Goal: Task Accomplishment & Management: Use online tool/utility

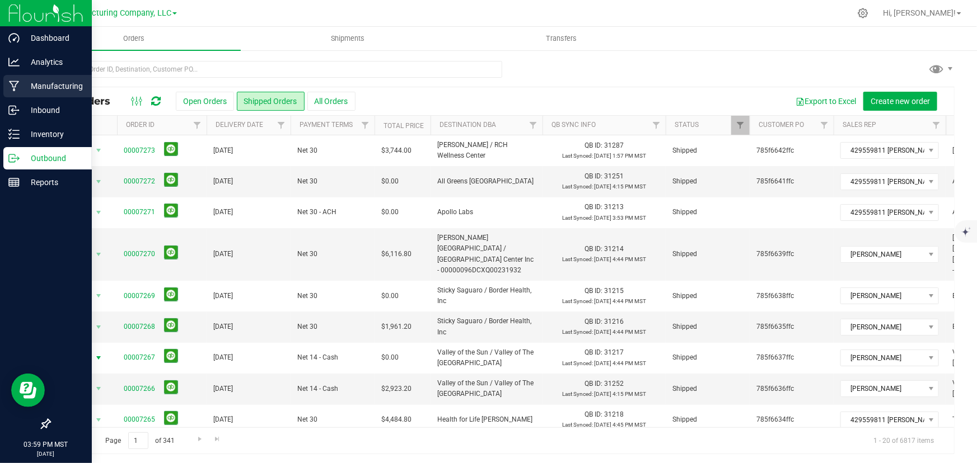
scroll to position [203, 0]
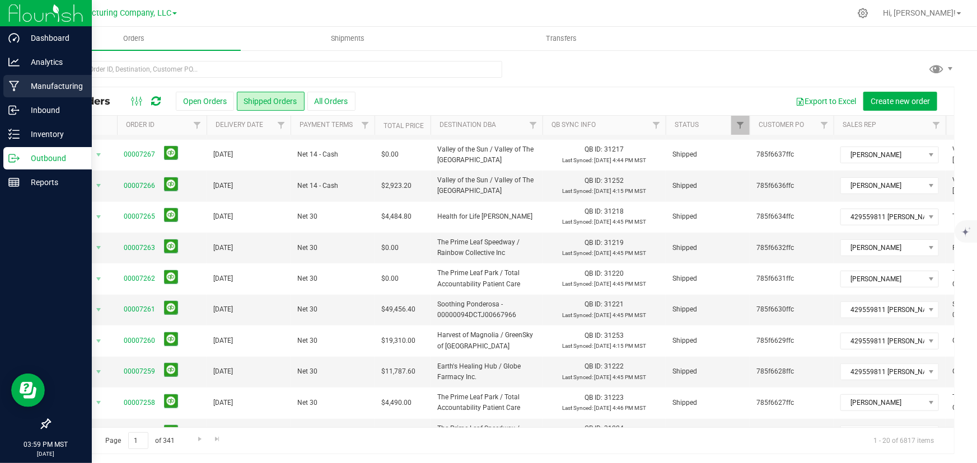
click at [15, 84] on icon at bounding box center [14, 86] width 11 height 11
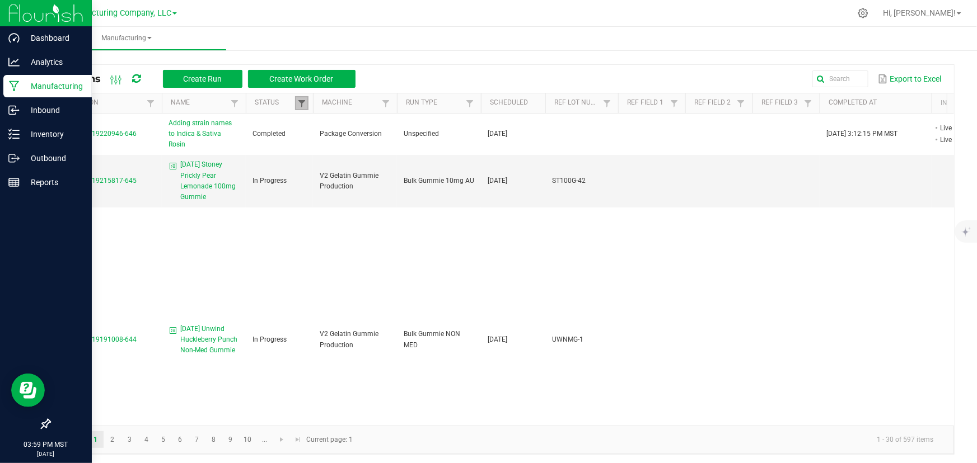
click at [301, 102] on span at bounding box center [301, 103] width 9 height 9
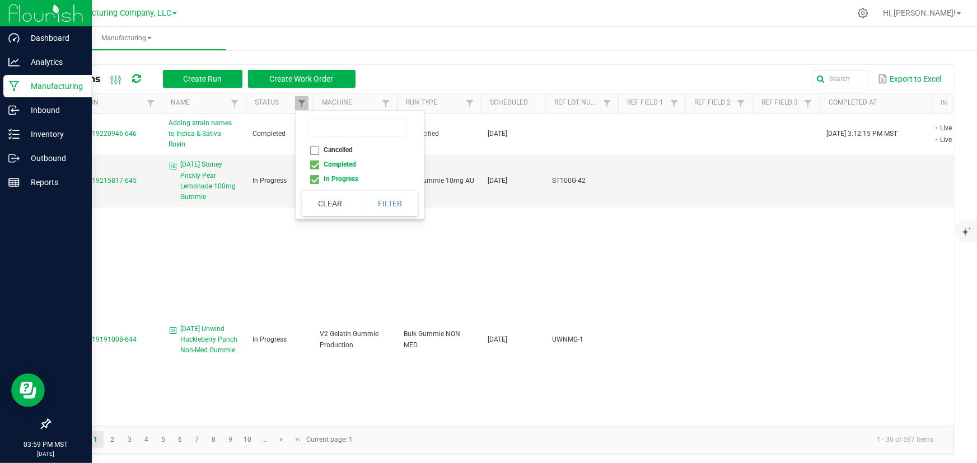
click at [314, 165] on li "Completed" at bounding box center [356, 164] width 109 height 15
checkbox input "false"
click at [378, 200] on button "Filter" at bounding box center [390, 203] width 56 height 25
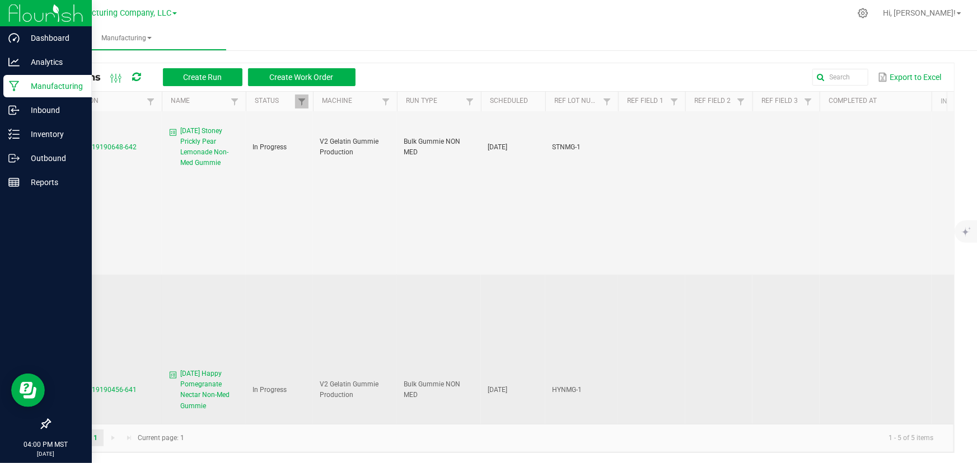
scroll to position [2, 0]
click at [99, 386] on span "MP-20250919190456-641" at bounding box center [97, 390] width 80 height 8
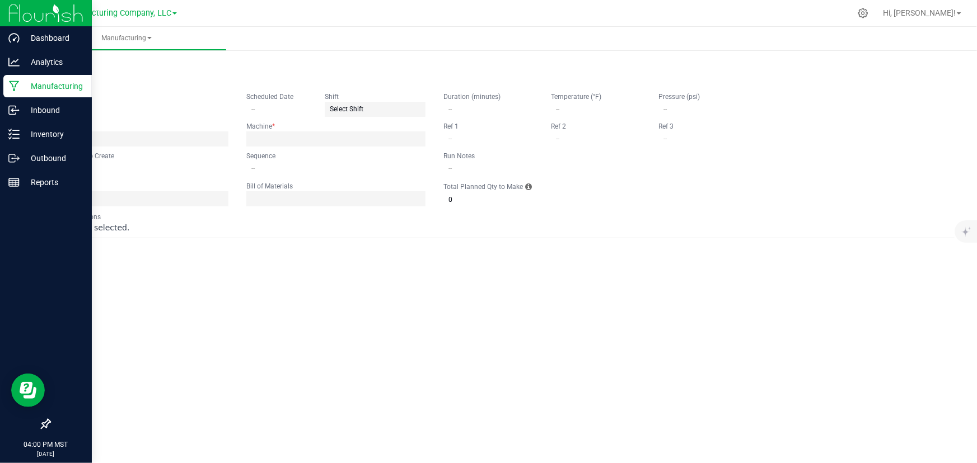
type input "[DATE] Happy Pomegranate Nectar Non-Med Gummie"
type input "[DATE]"
type input "HYNMG-1"
type input "0"
type input "3"
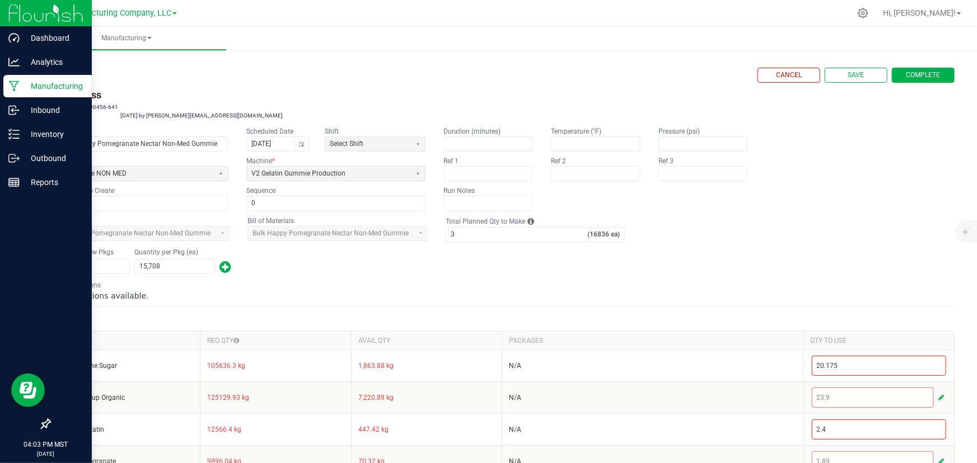
click at [438, 142] on div "Name [DATE] Happy Pomegranate Nectar Non-Med Gummie Scheduled Date [DATE] Shift…" at bounding box center [501, 168] width 905 height 85
click at [429, 161] on div "Name [DATE] Happy Pomegranate Nectar Non-Med Gummie Scheduled Date [DATE] Shift…" at bounding box center [501, 168] width 905 height 85
click at [432, 239] on fieldset "Item to Make Bulk Happy Pomegranate Nectar Non-Med Gummie Bill of Materials Bul…" at bounding box center [501, 229] width 905 height 26
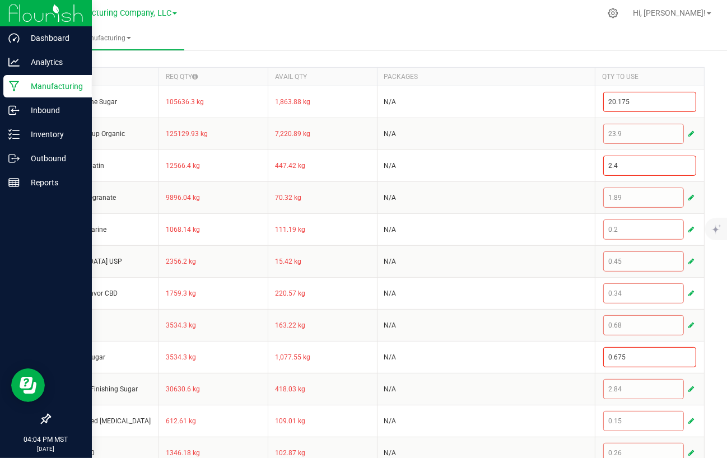
scroll to position [271, 0]
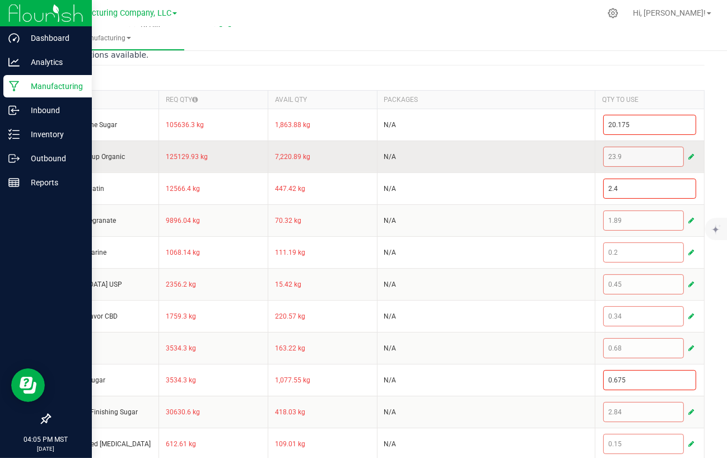
click at [687, 156] on button "button" at bounding box center [691, 156] width 10 height 13
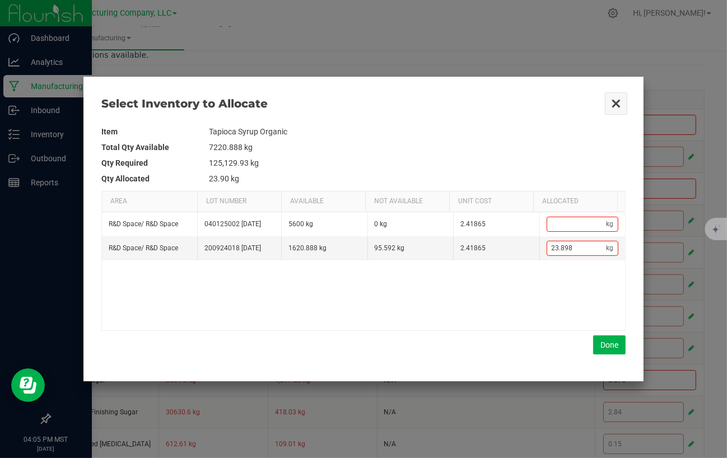
click at [616, 99] on button "Close" at bounding box center [616, 104] width 24 height 24
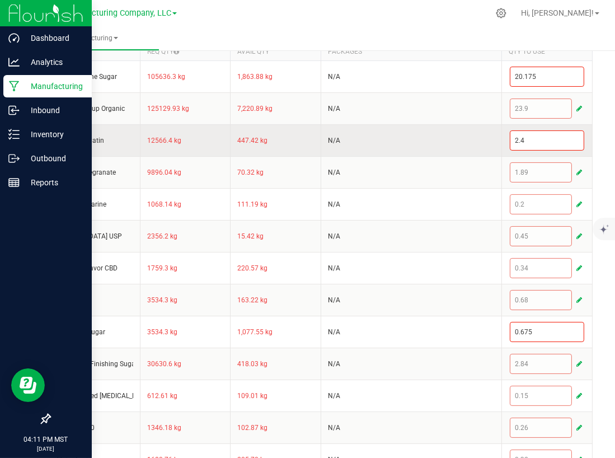
scroll to position [442, 0]
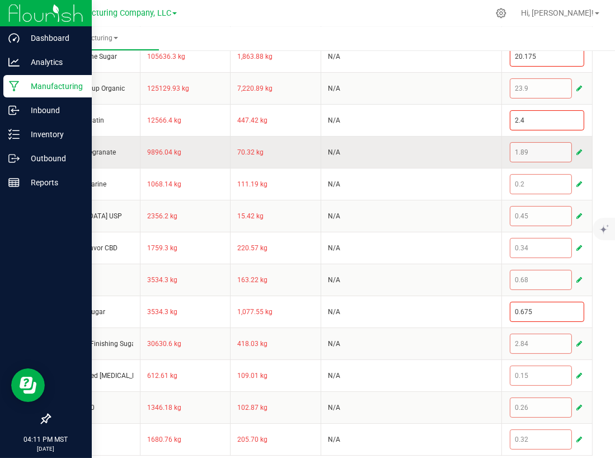
click at [577, 148] on span "button" at bounding box center [580, 152] width 6 height 9
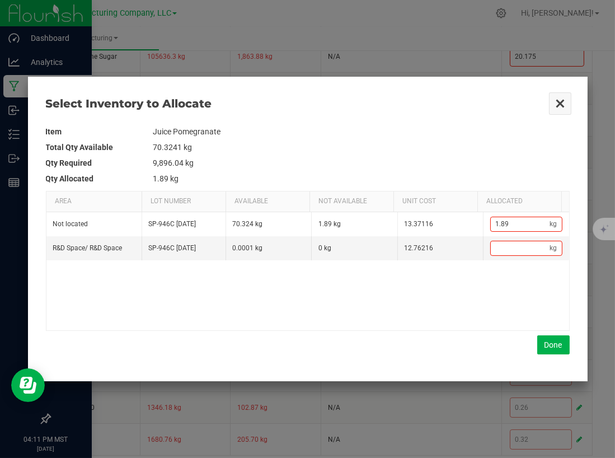
click at [559, 102] on button "Close" at bounding box center [561, 104] width 24 height 24
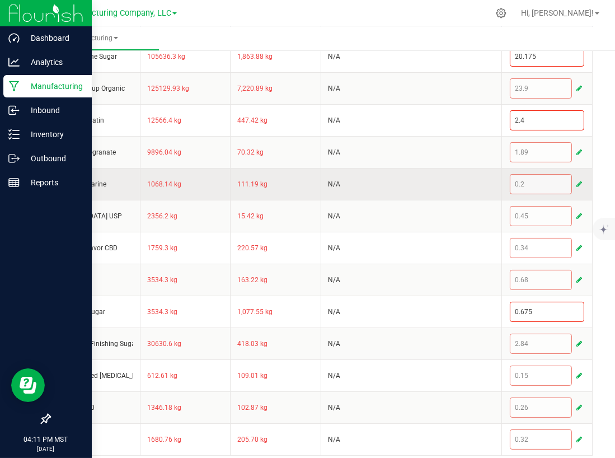
click at [577, 182] on span "button" at bounding box center [580, 184] width 6 height 9
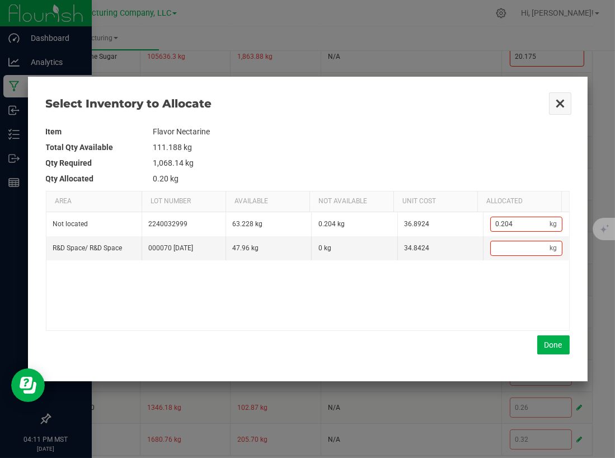
click at [553, 103] on button "Close" at bounding box center [561, 104] width 24 height 24
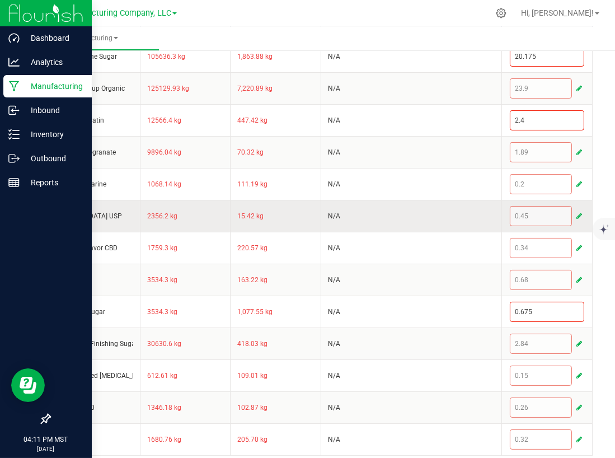
click at [577, 213] on span "button" at bounding box center [580, 216] width 6 height 9
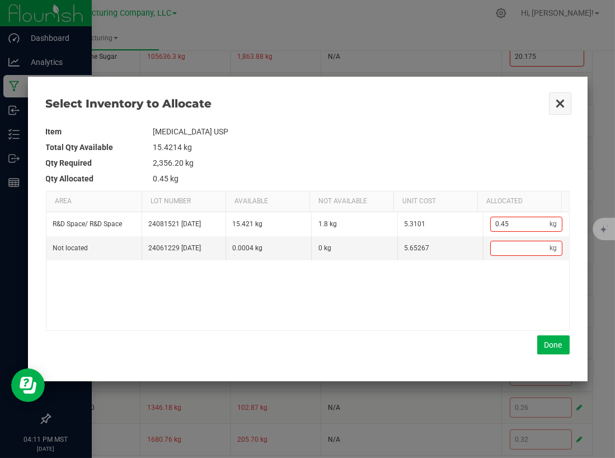
click at [566, 101] on button "Close" at bounding box center [561, 104] width 24 height 24
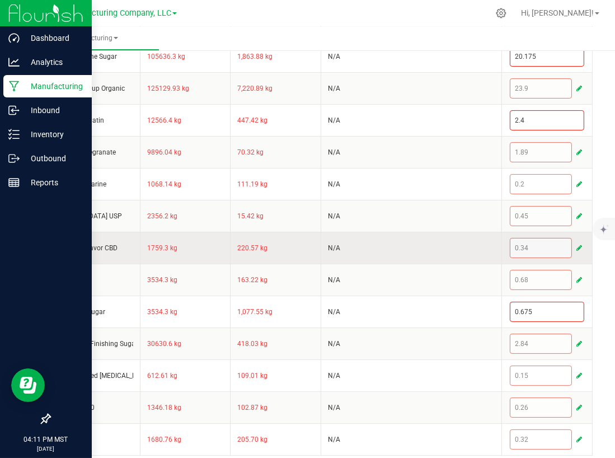
click at [577, 246] on span "button" at bounding box center [580, 247] width 6 height 9
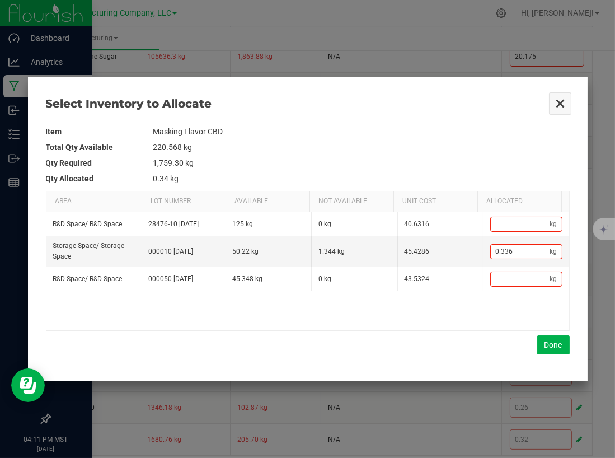
click at [564, 101] on button "Close" at bounding box center [561, 104] width 24 height 24
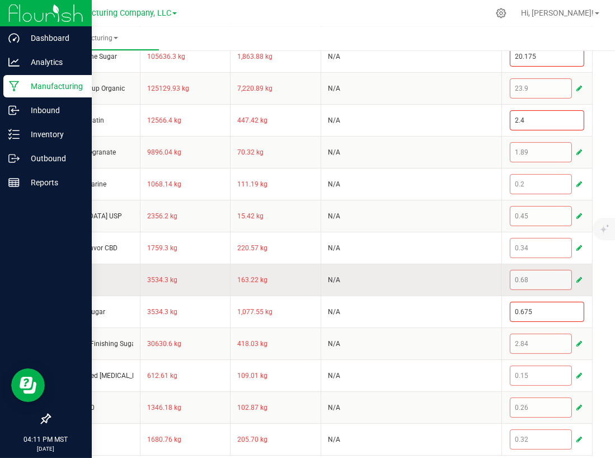
scroll to position [448, 0]
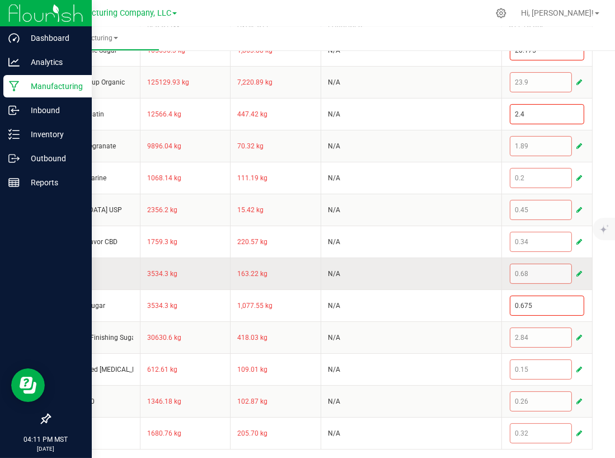
click at [577, 271] on span "button" at bounding box center [580, 273] width 6 height 9
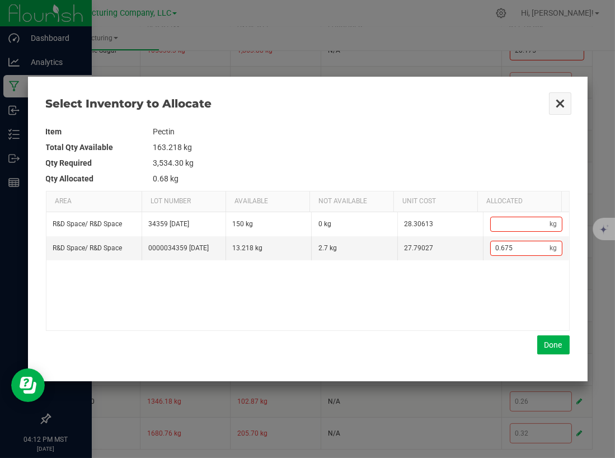
click at [555, 101] on button "Close" at bounding box center [561, 104] width 24 height 24
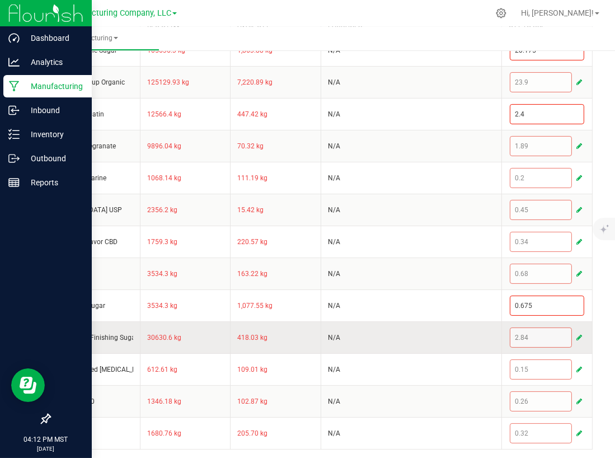
click at [577, 334] on span "button" at bounding box center [580, 337] width 6 height 9
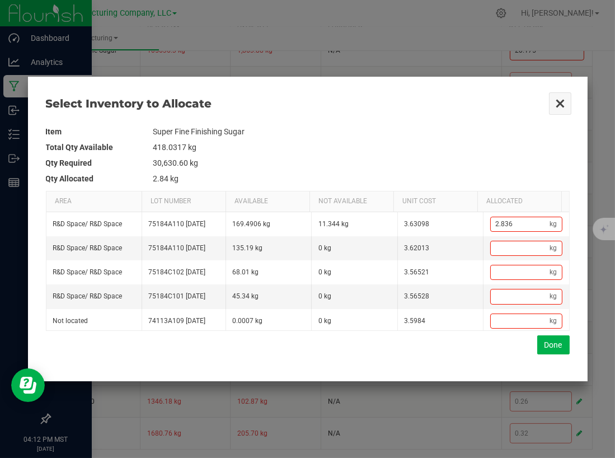
click at [560, 96] on button "Close" at bounding box center [561, 104] width 24 height 24
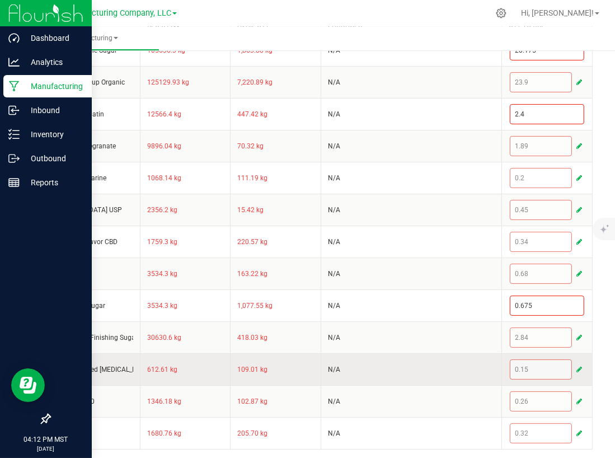
click at [577, 369] on span "button" at bounding box center [580, 369] width 6 height 9
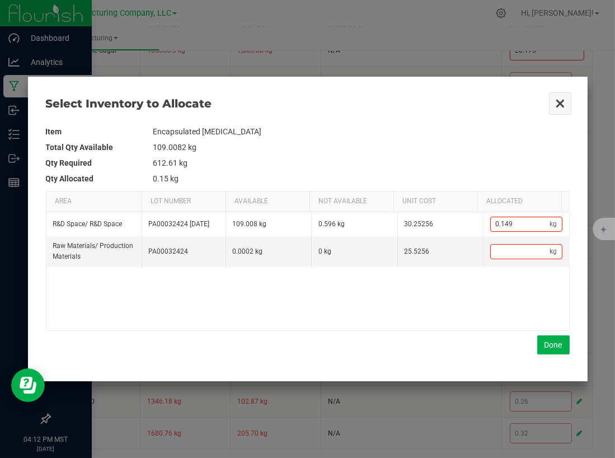
click at [563, 110] on button "Close" at bounding box center [561, 104] width 24 height 24
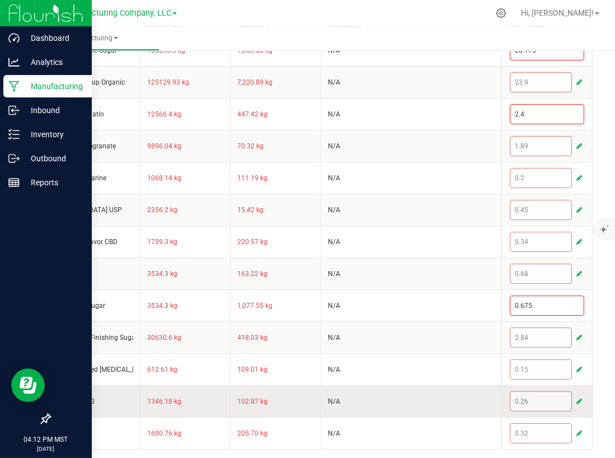
click at [577, 399] on span "button" at bounding box center [580, 401] width 6 height 9
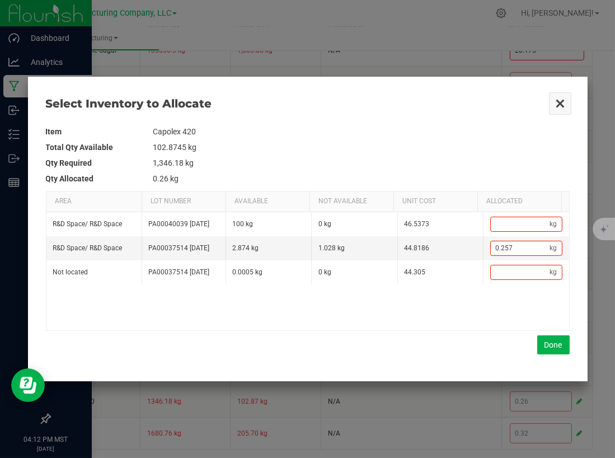
click at [555, 99] on button "Close" at bounding box center [561, 104] width 24 height 24
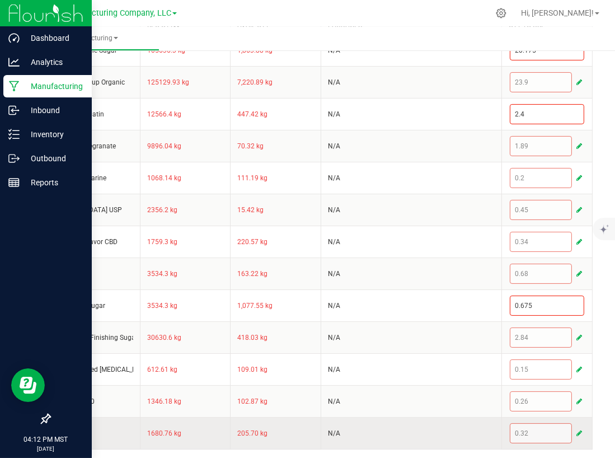
click at [577, 431] on span "button" at bounding box center [580, 433] width 6 height 9
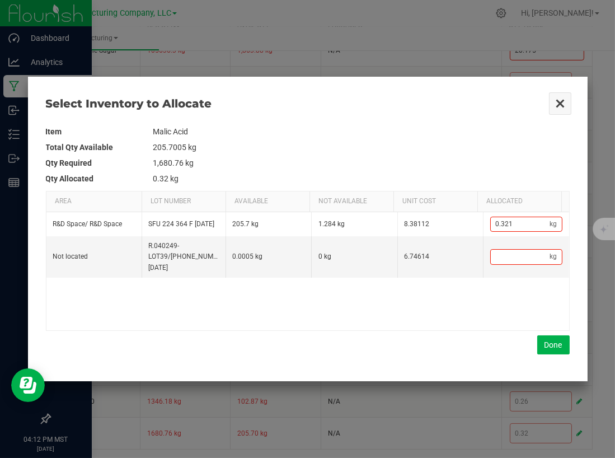
click at [558, 107] on button "Close" at bounding box center [561, 104] width 24 height 24
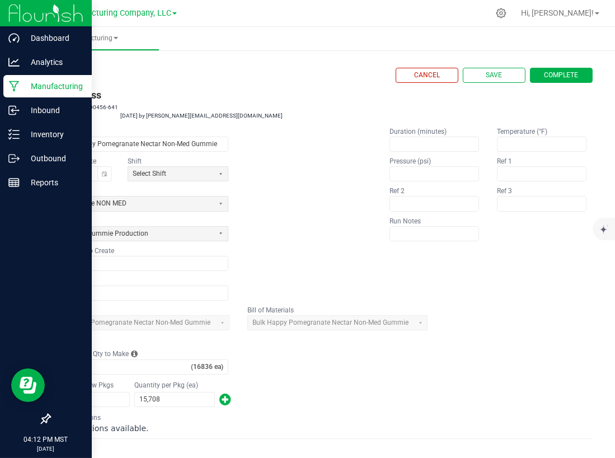
scroll to position [0, 0]
click at [56, 78] on link "< All Runs" at bounding box center [64, 76] width 30 height 8
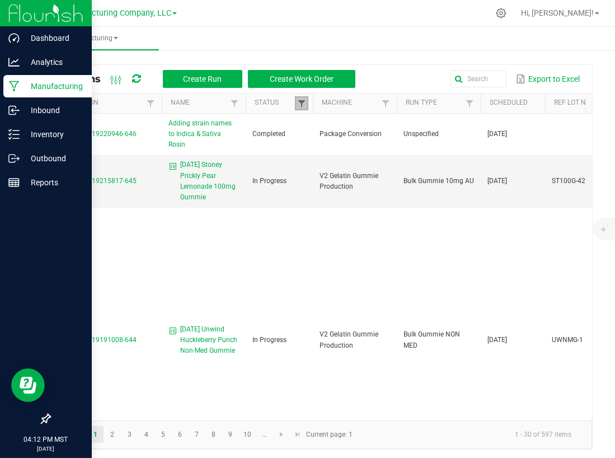
click at [302, 102] on span at bounding box center [301, 103] width 9 height 9
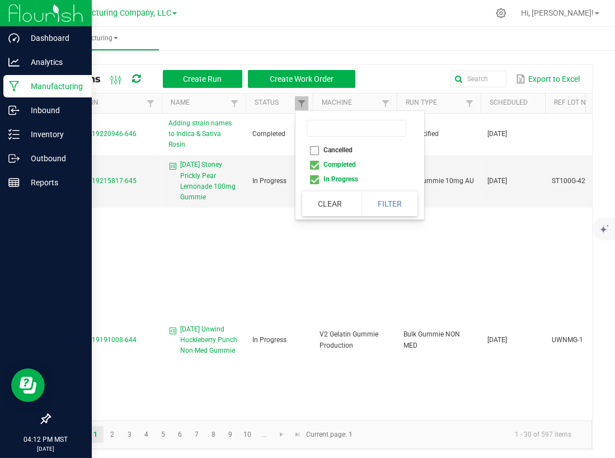
drag, startPoint x: 316, startPoint y: 157, endPoint x: 316, endPoint y: 163, distance: 6.2
click at [316, 158] on li "Completed" at bounding box center [356, 164] width 109 height 15
checkbox input "false"
click at [386, 207] on button "Filter" at bounding box center [390, 203] width 56 height 25
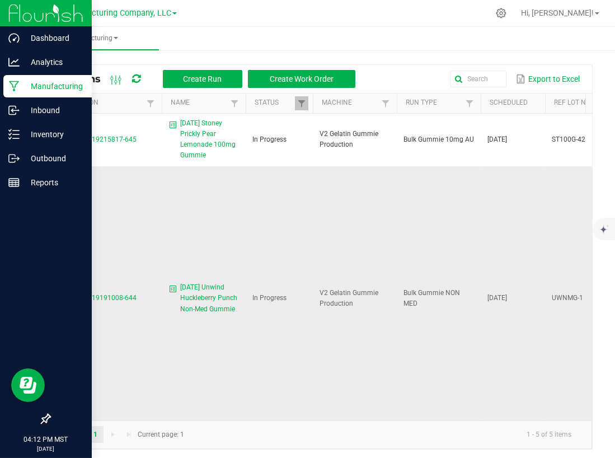
click at [106, 294] on span "MP-20250919191008-644" at bounding box center [97, 298] width 80 height 8
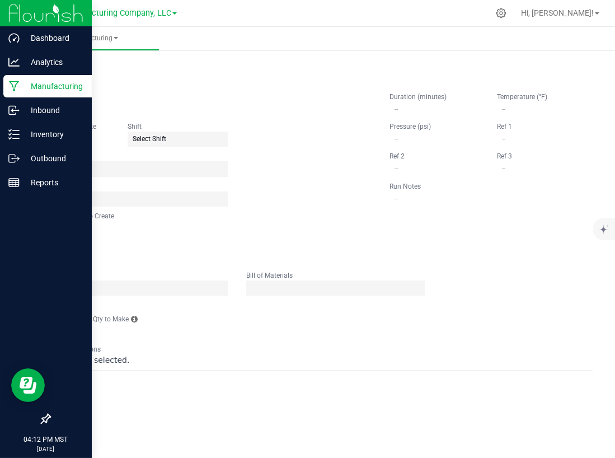
type input "[DATE] Unwind Huckleberry Punch Non-Med Gummie"
type input "[DATE]"
type input "UWNMG-1"
type input "0"
type input "3"
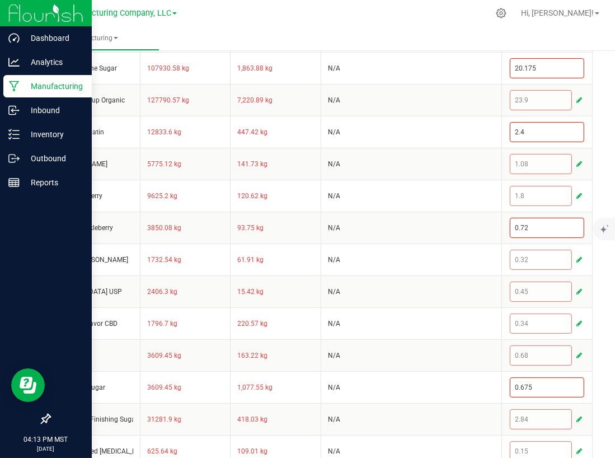
scroll to position [407, 0]
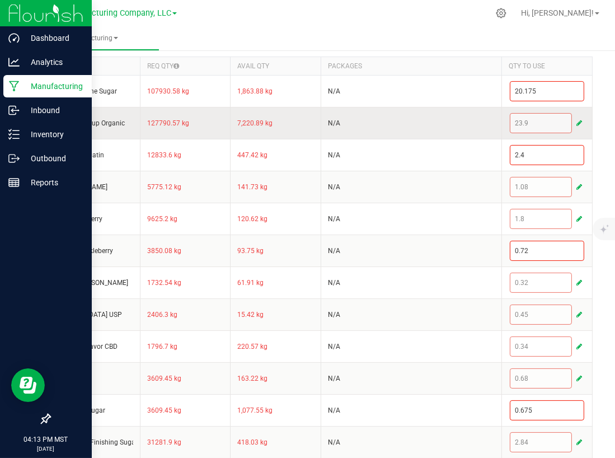
click at [565, 119] on div "23.9" at bounding box center [547, 123] width 74 height 20
click at [574, 120] on button "button" at bounding box center [579, 122] width 10 height 13
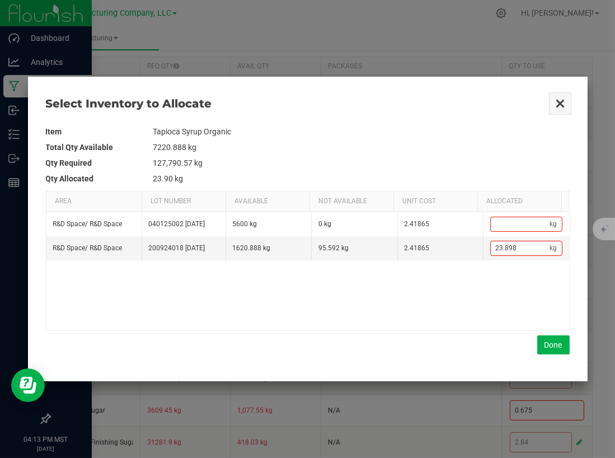
click at [559, 100] on button "Close" at bounding box center [561, 104] width 24 height 24
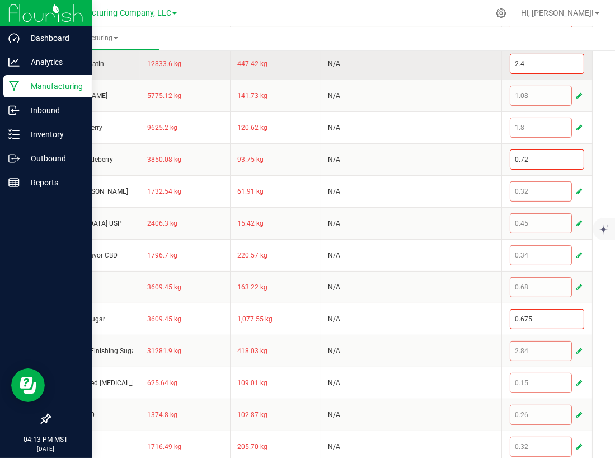
scroll to position [512, 0]
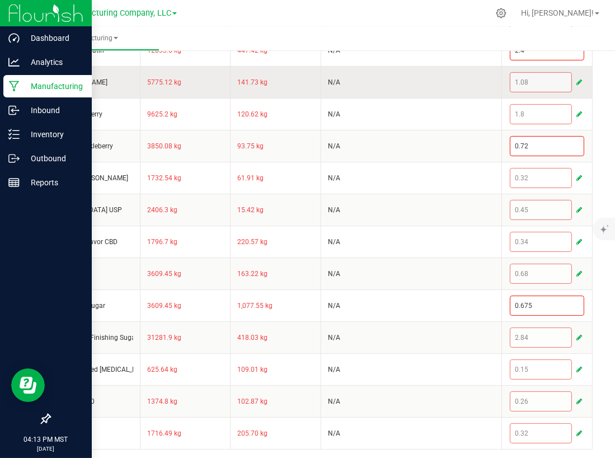
click at [577, 78] on span "button" at bounding box center [580, 82] width 6 height 9
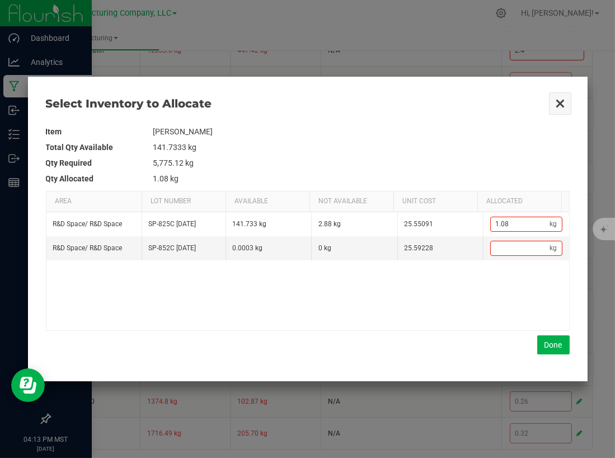
click at [556, 99] on button "Close" at bounding box center [561, 104] width 24 height 24
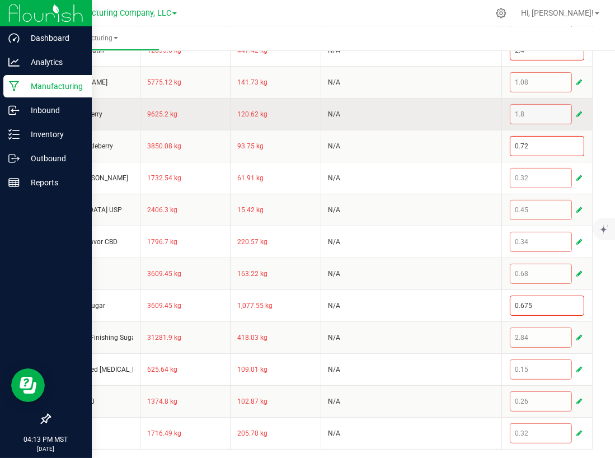
click at [577, 113] on span "button" at bounding box center [580, 114] width 6 height 9
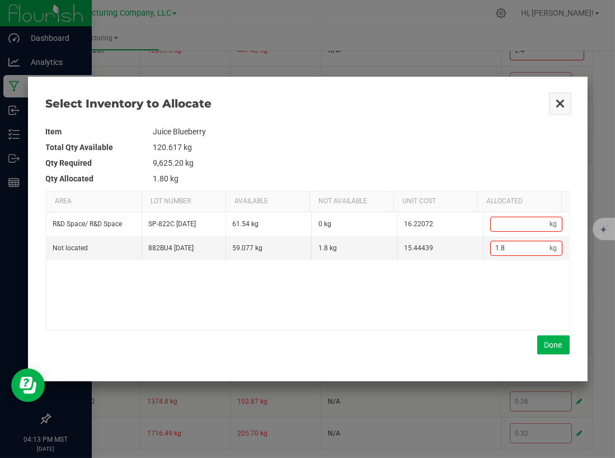
click at [557, 101] on button "Close" at bounding box center [561, 104] width 24 height 24
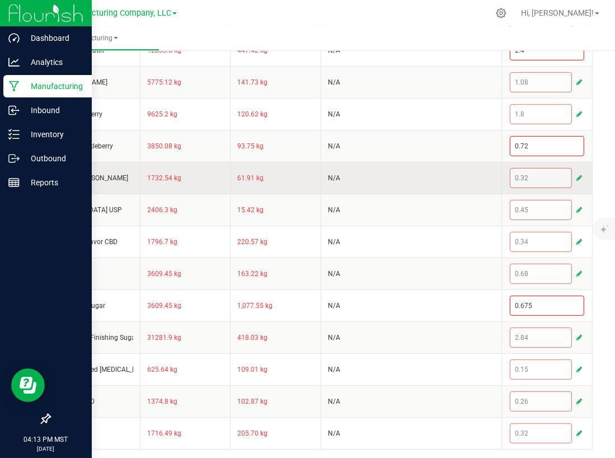
click at [574, 172] on button "button" at bounding box center [579, 177] width 10 height 13
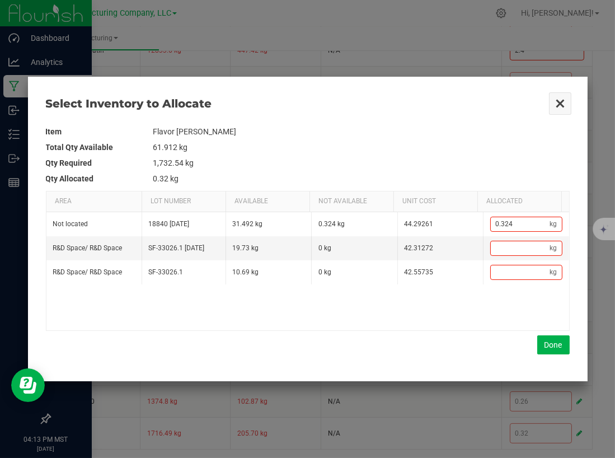
click at [556, 102] on button "Close" at bounding box center [561, 104] width 24 height 24
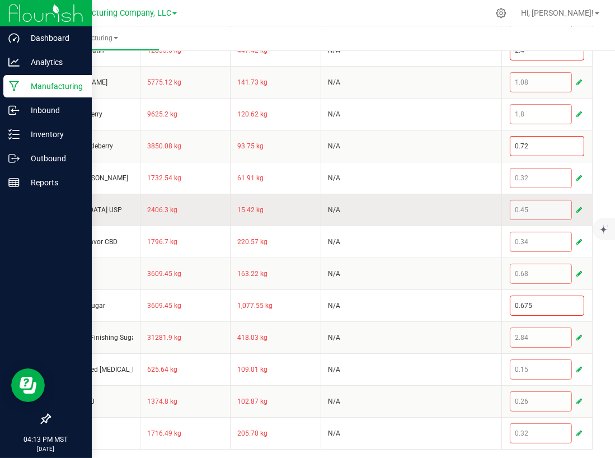
click at [577, 207] on span "button" at bounding box center [580, 209] width 6 height 9
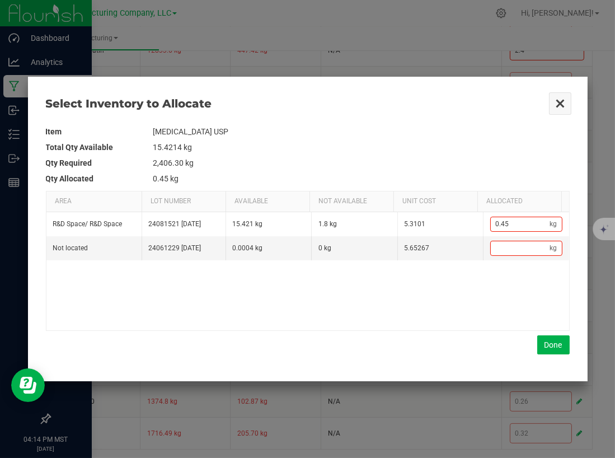
click at [565, 101] on button "Close" at bounding box center [561, 104] width 24 height 24
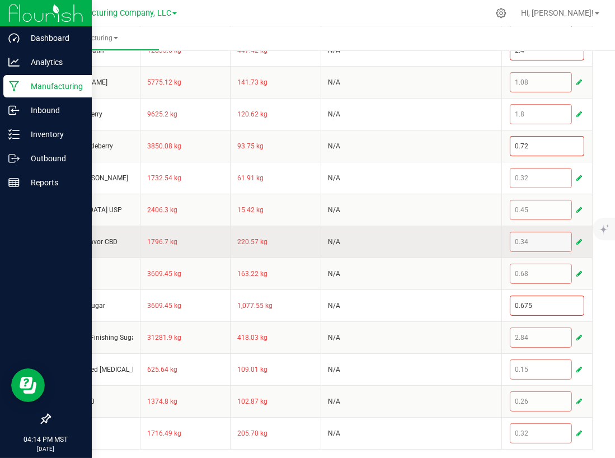
click at [577, 238] on span "button" at bounding box center [580, 241] width 6 height 9
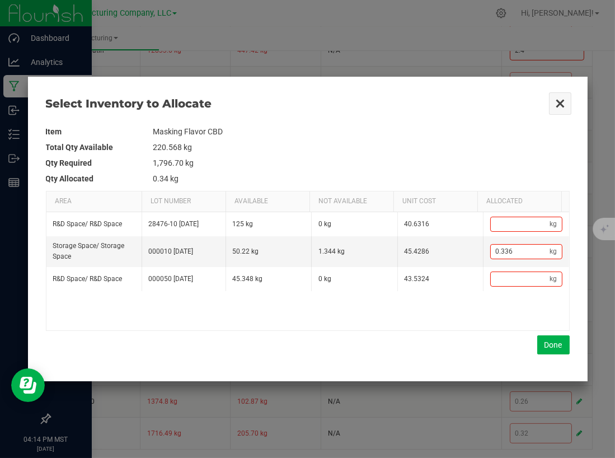
click at [560, 99] on button "Close" at bounding box center [561, 104] width 24 height 24
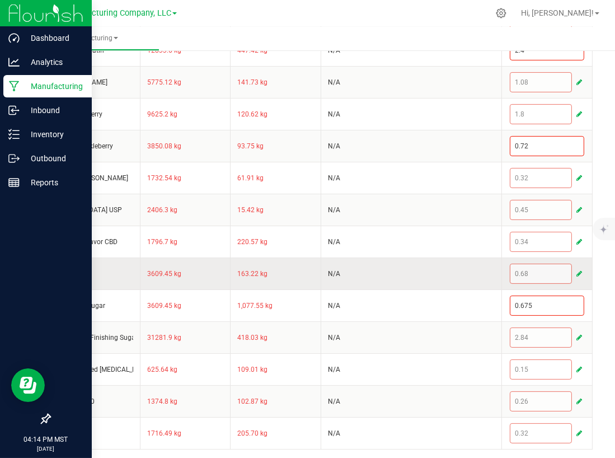
click at [574, 267] on button "button" at bounding box center [579, 273] width 10 height 13
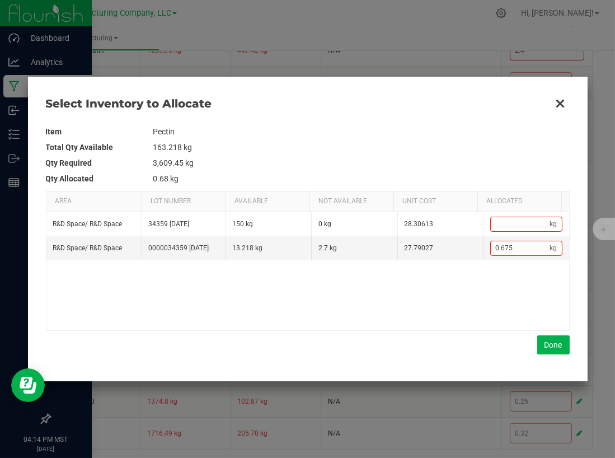
click at [547, 100] on span "Select Inventory to Allocate" at bounding box center [297, 104] width 503 height 16
click at [556, 102] on button "Close" at bounding box center [561, 104] width 24 height 24
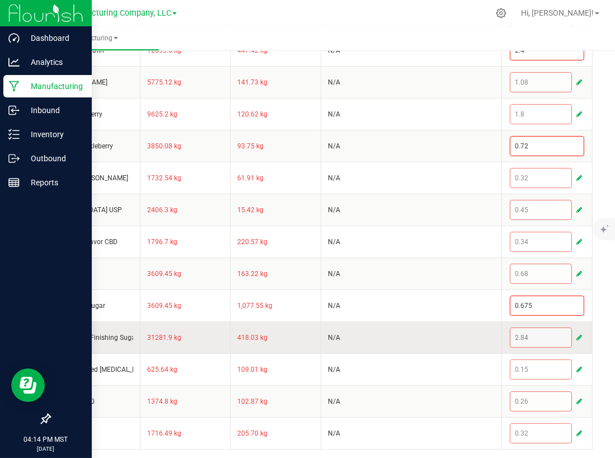
click at [577, 335] on span "button" at bounding box center [580, 337] width 6 height 9
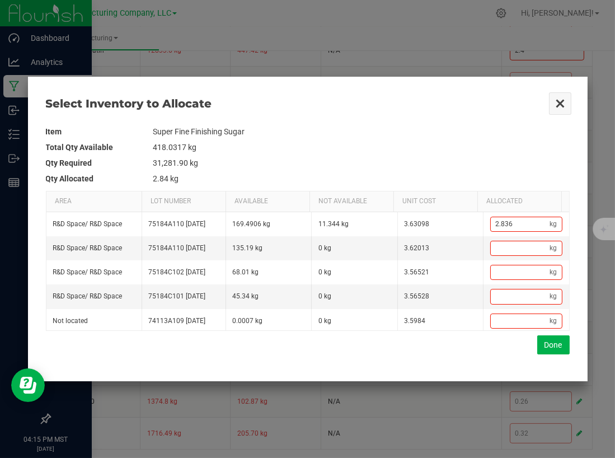
click at [555, 102] on button "Close" at bounding box center [561, 104] width 24 height 24
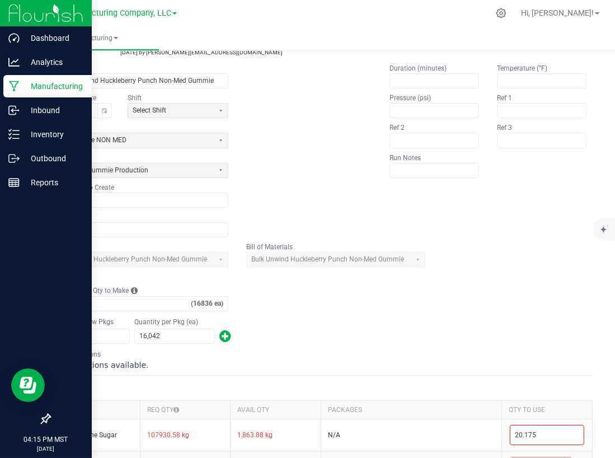
scroll to position [0, 0]
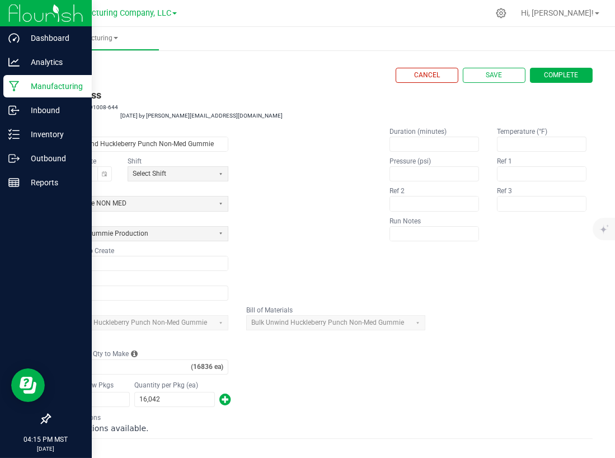
click at [58, 72] on link "< All Runs" at bounding box center [64, 76] width 30 height 8
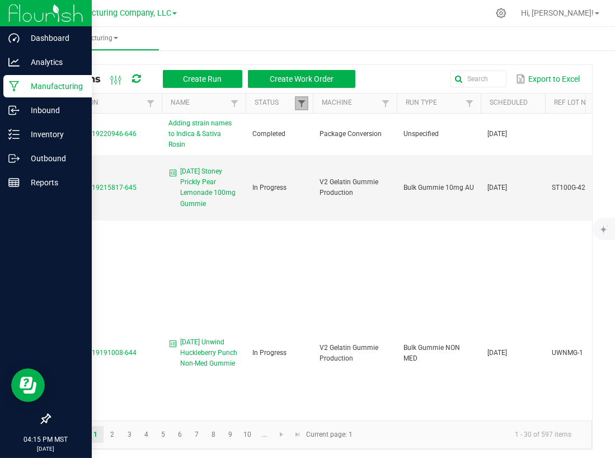
click at [302, 105] on span at bounding box center [301, 103] width 9 height 9
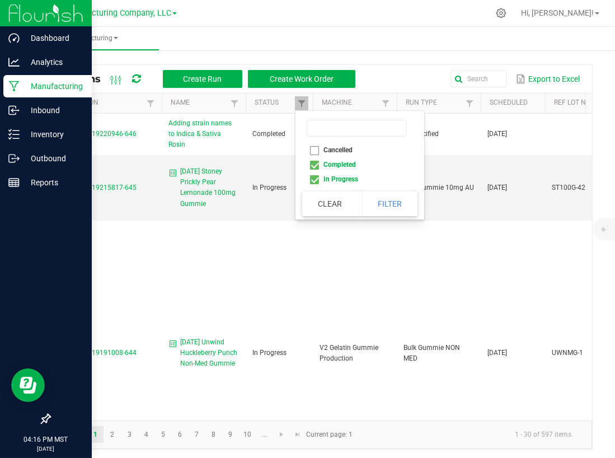
click at [315, 167] on li "Completed" at bounding box center [356, 164] width 109 height 15
checkbox input "false"
click at [380, 208] on button "Filter" at bounding box center [390, 203] width 56 height 25
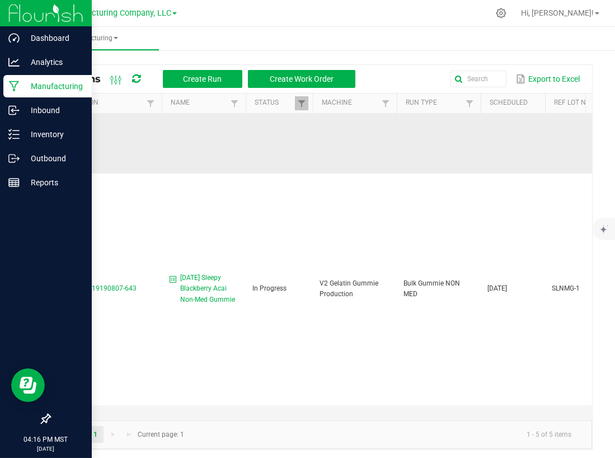
scroll to position [339, 0]
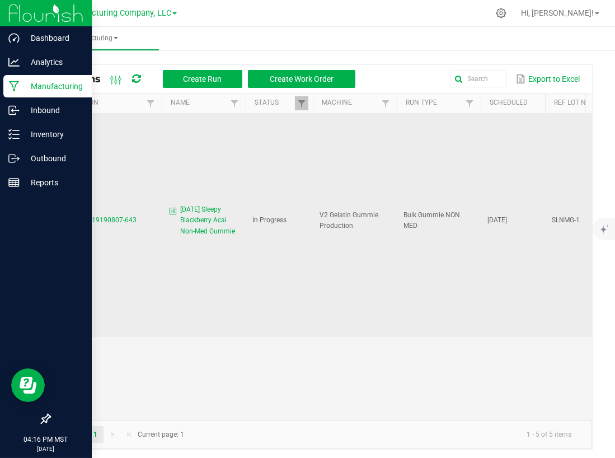
click at [107, 216] on span "MP-20250919190807-643" at bounding box center [97, 220] width 80 height 8
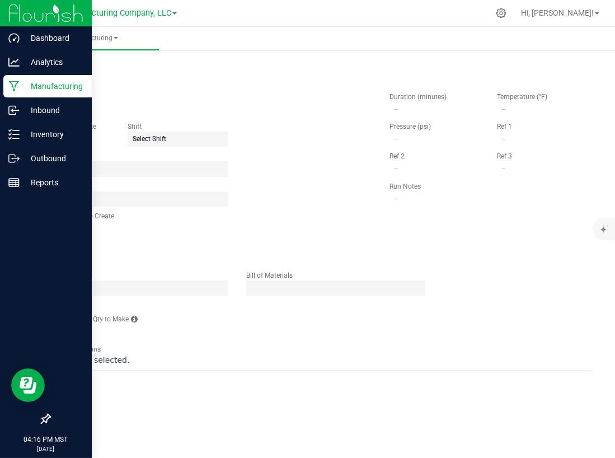
type input "[DATE] Sleepy Blackberry Acai Non-Med Gummie"
type input "[DATE]"
type input "SLNMG-1"
type input "0"
type input "3"
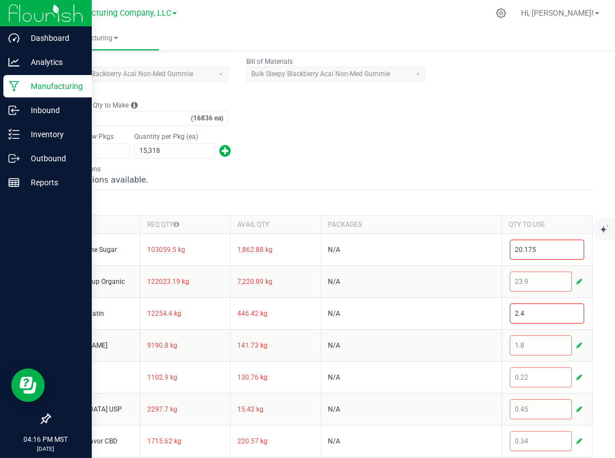
scroll to position [271, 0]
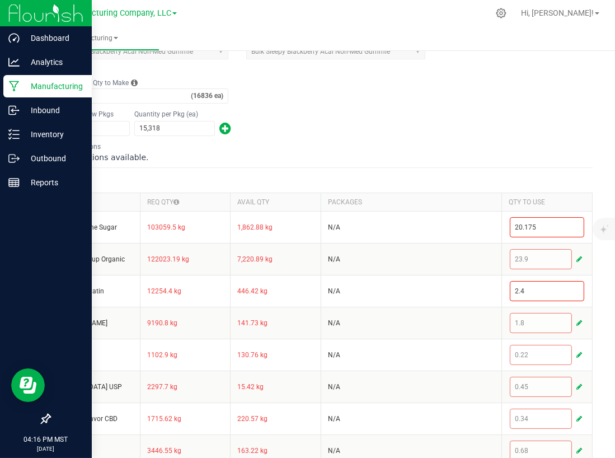
click at [288, 196] on th "AVAIL QTY" at bounding box center [276, 202] width 91 height 18
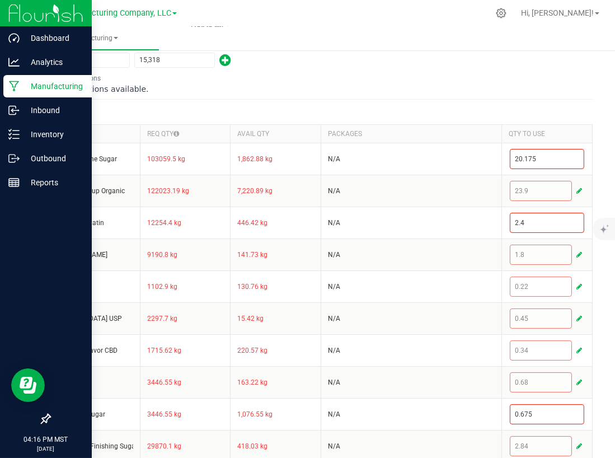
scroll to position [407, 0]
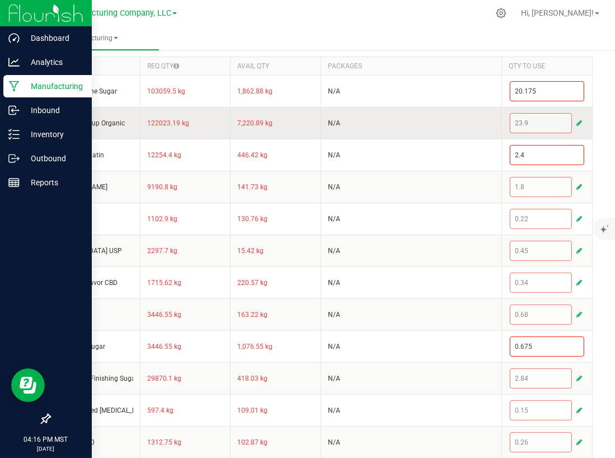
click at [577, 123] on span "button" at bounding box center [580, 123] width 6 height 9
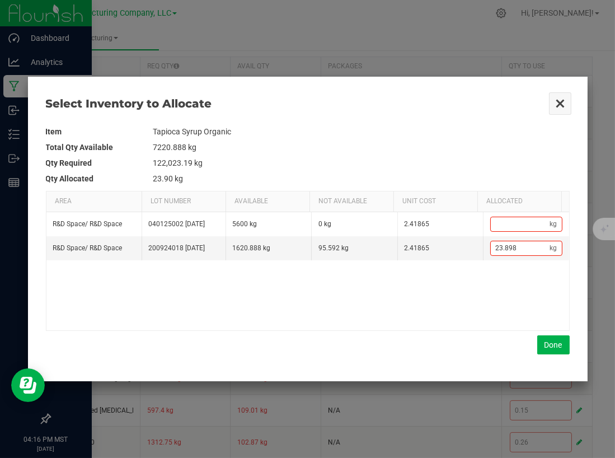
click at [559, 103] on button "Close" at bounding box center [561, 104] width 24 height 24
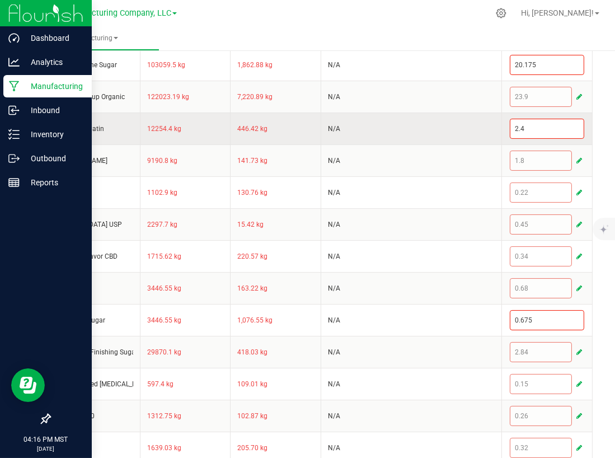
scroll to position [448, 0]
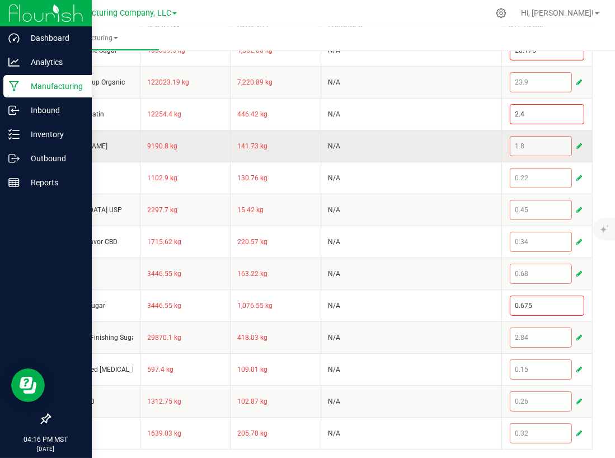
click at [577, 144] on span "button" at bounding box center [580, 146] width 6 height 9
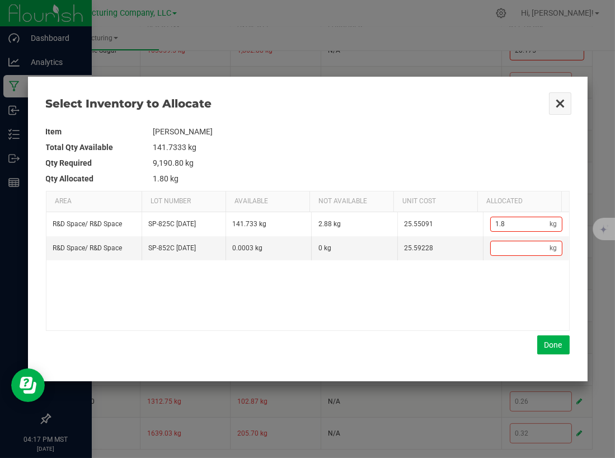
click at [556, 102] on button "Close" at bounding box center [561, 104] width 24 height 24
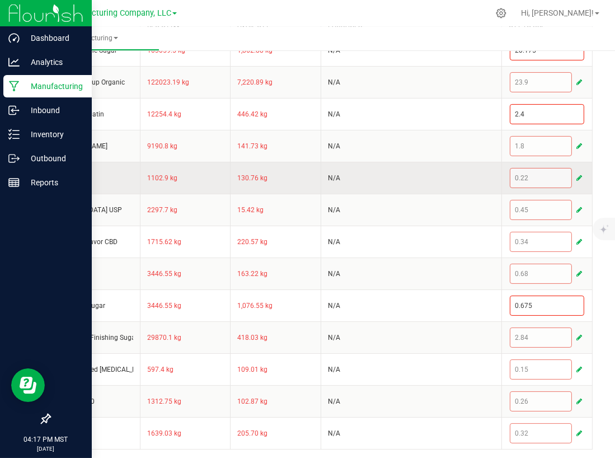
click at [577, 176] on span "button" at bounding box center [580, 178] width 6 height 9
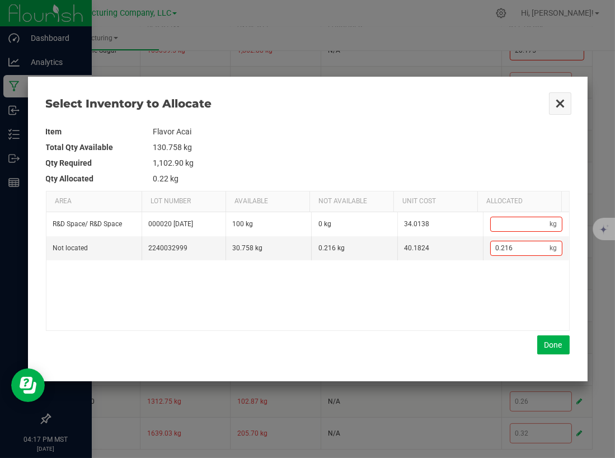
click at [557, 100] on button "Close" at bounding box center [561, 104] width 24 height 24
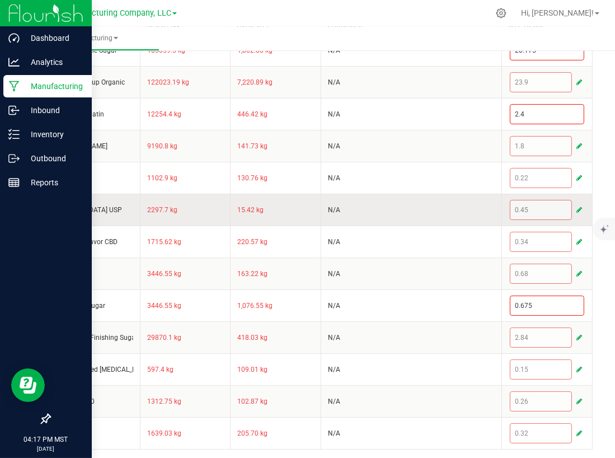
click at [577, 207] on span "button" at bounding box center [580, 209] width 6 height 9
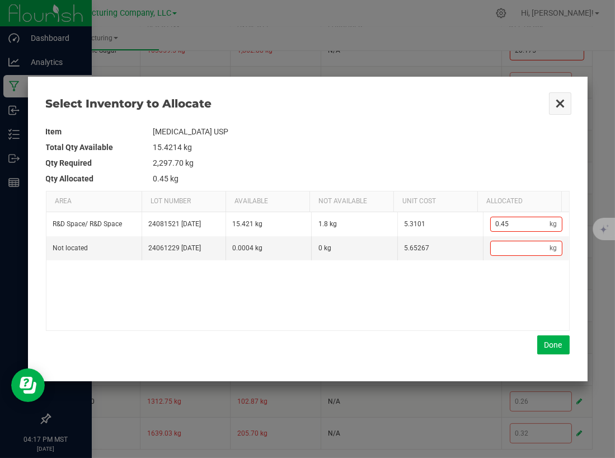
click at [564, 101] on button "Close" at bounding box center [561, 104] width 24 height 24
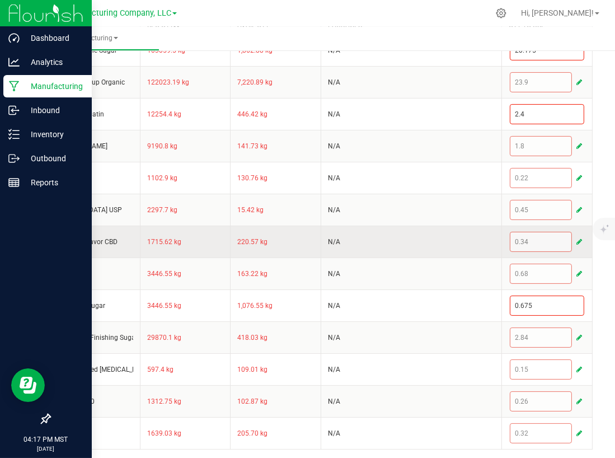
click at [577, 237] on span "button" at bounding box center [580, 241] width 6 height 9
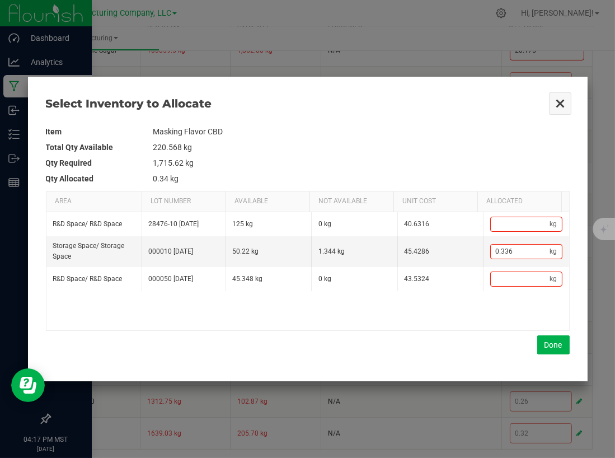
click at [561, 101] on button "Close" at bounding box center [561, 104] width 24 height 24
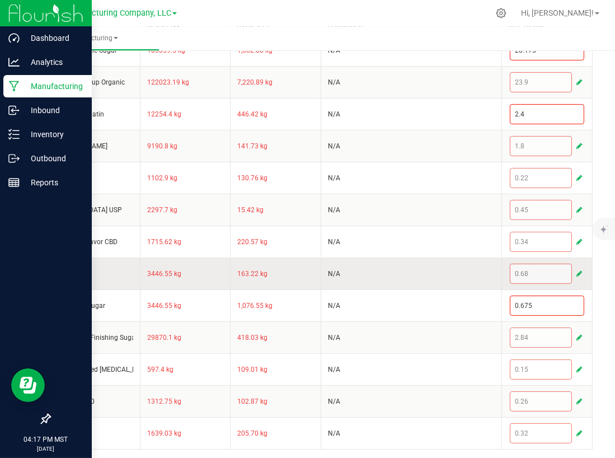
click at [577, 270] on span "button" at bounding box center [580, 273] width 6 height 9
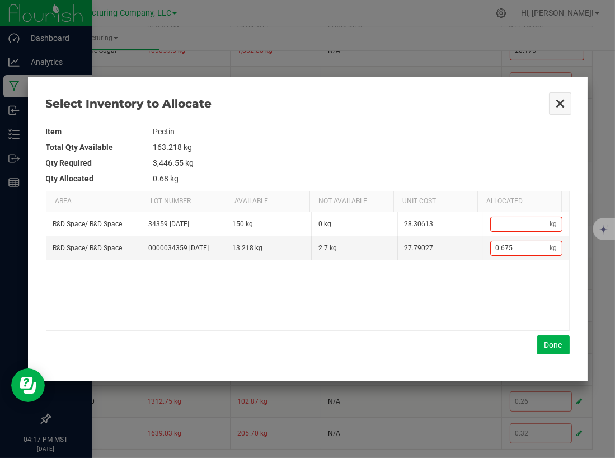
click at [565, 101] on button "Close" at bounding box center [561, 104] width 24 height 24
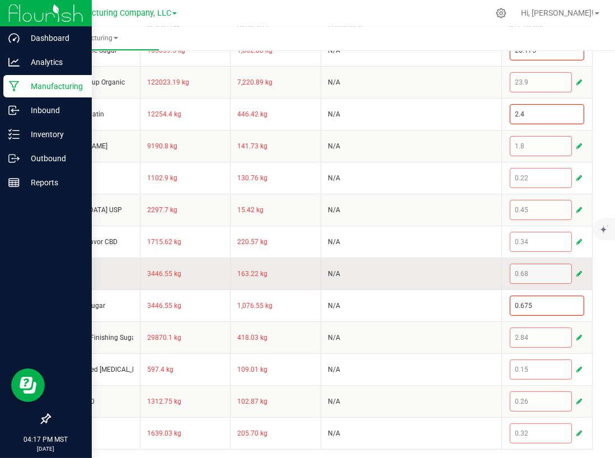
click at [564, 269] on div "0.68" at bounding box center [547, 274] width 74 height 20
click at [577, 271] on span "button" at bounding box center [580, 273] width 6 height 9
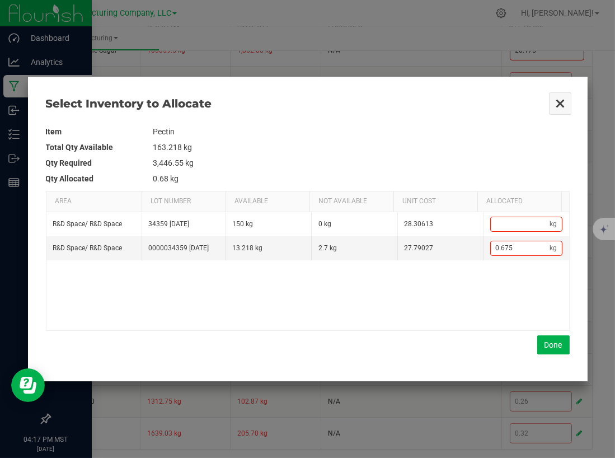
click at [561, 99] on button "Close" at bounding box center [561, 104] width 24 height 24
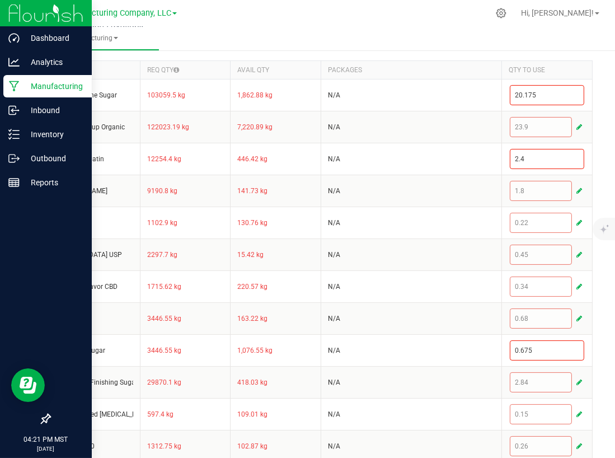
scroll to position [381, 0]
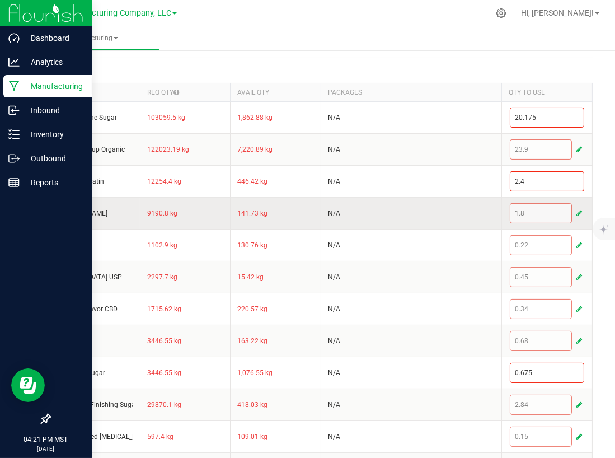
click at [577, 209] on span "button" at bounding box center [580, 213] width 6 height 9
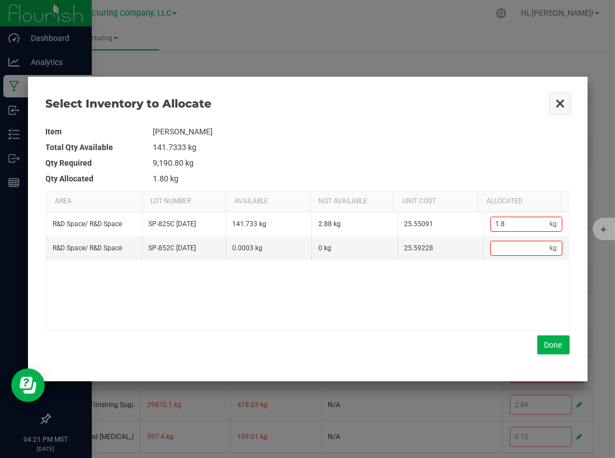
click at [565, 104] on button "Close" at bounding box center [561, 104] width 24 height 24
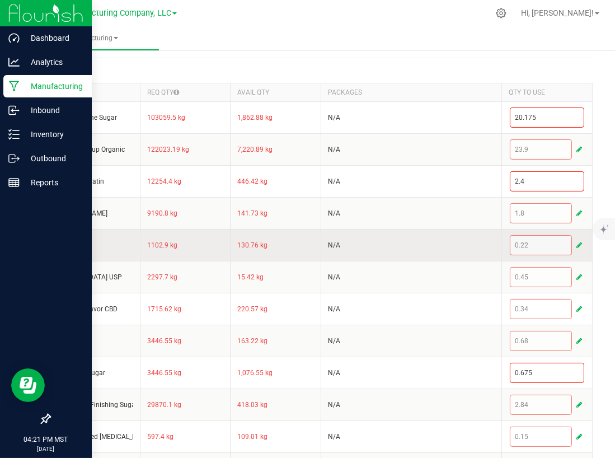
click at [577, 245] on span "button" at bounding box center [580, 245] width 6 height 9
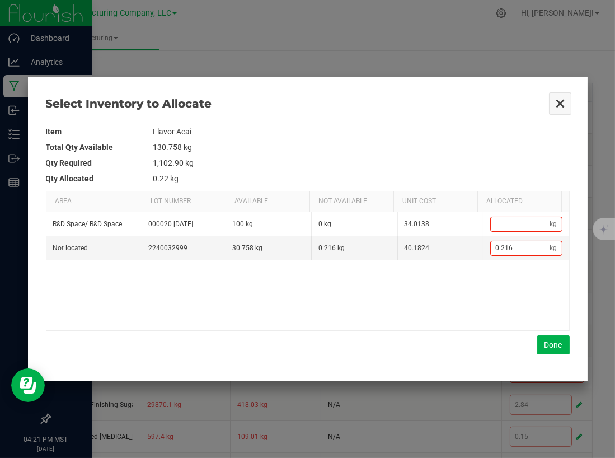
click at [570, 107] on button "Close" at bounding box center [561, 104] width 24 height 24
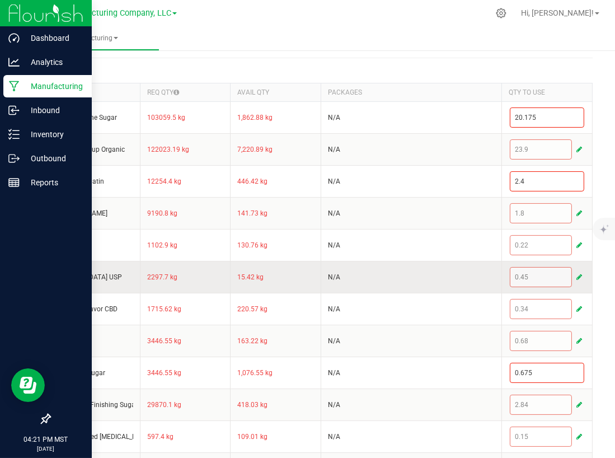
click at [577, 273] on span "button" at bounding box center [580, 277] width 6 height 9
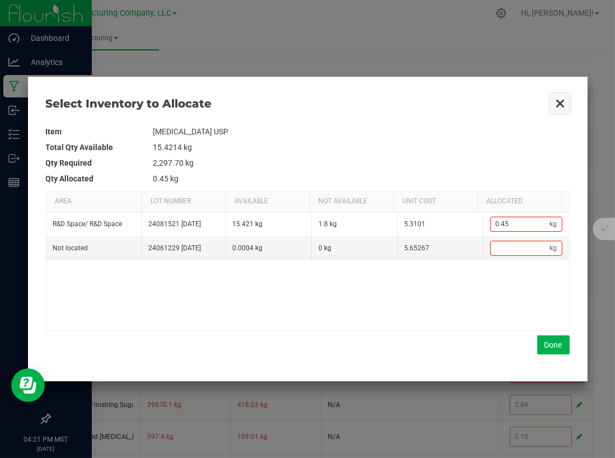
click at [556, 107] on button "Close" at bounding box center [561, 104] width 24 height 24
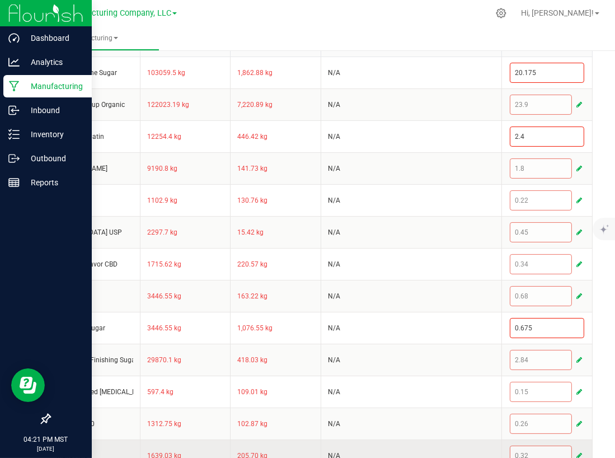
scroll to position [448, 0]
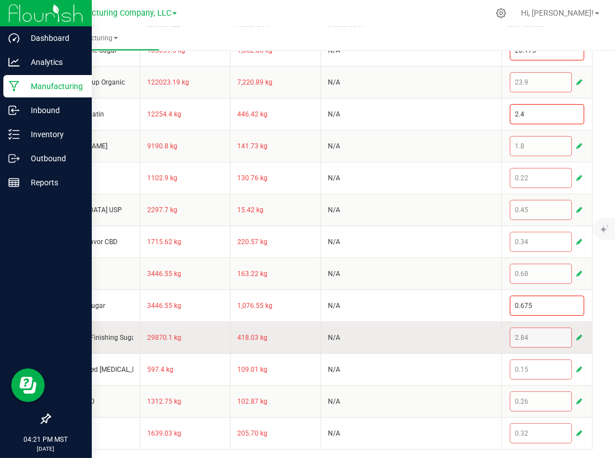
click at [574, 334] on button "button" at bounding box center [579, 337] width 10 height 13
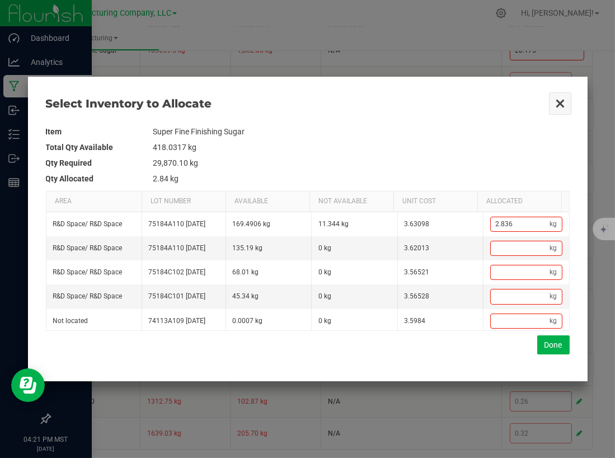
click at [564, 109] on button "Close" at bounding box center [561, 104] width 24 height 24
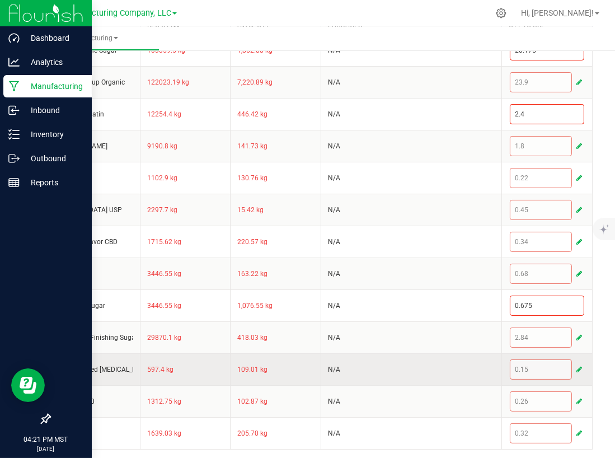
click at [577, 367] on span "button" at bounding box center [580, 369] width 6 height 9
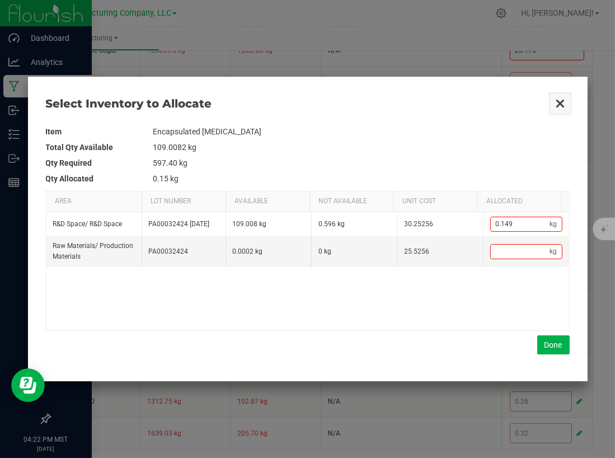
click at [554, 105] on button "Close" at bounding box center [561, 104] width 24 height 24
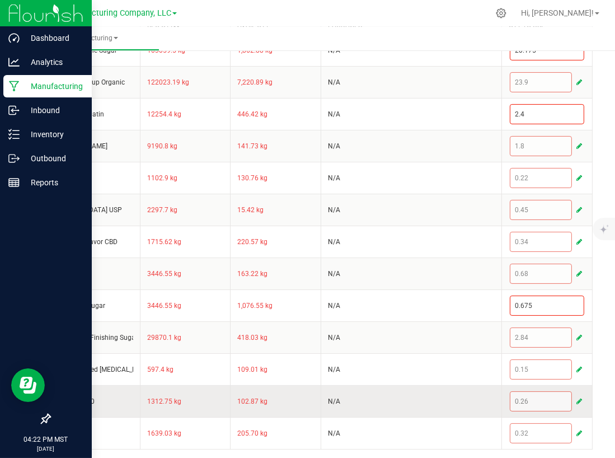
click at [577, 399] on span "button" at bounding box center [580, 401] width 6 height 9
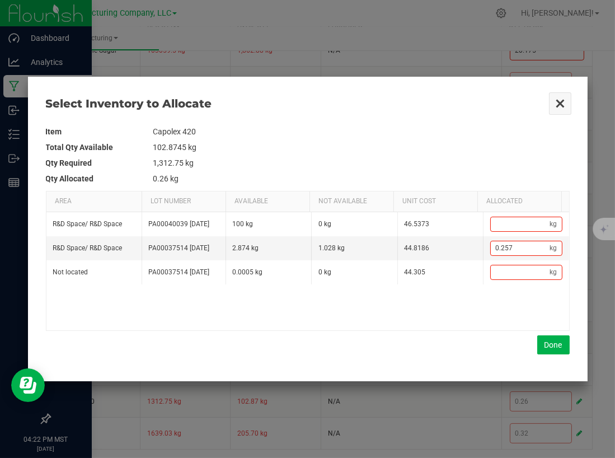
click at [556, 103] on button "Close" at bounding box center [561, 104] width 24 height 24
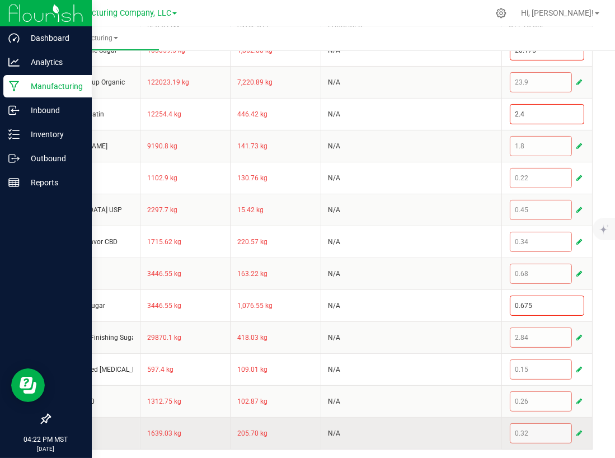
click at [577, 429] on span "button" at bounding box center [580, 433] width 6 height 9
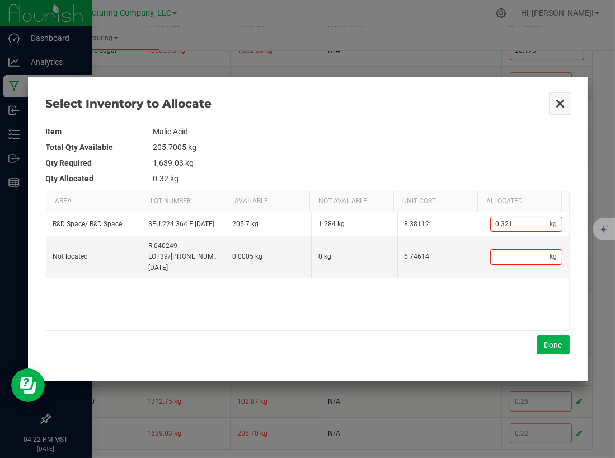
click at [560, 100] on button "Close" at bounding box center [561, 104] width 24 height 24
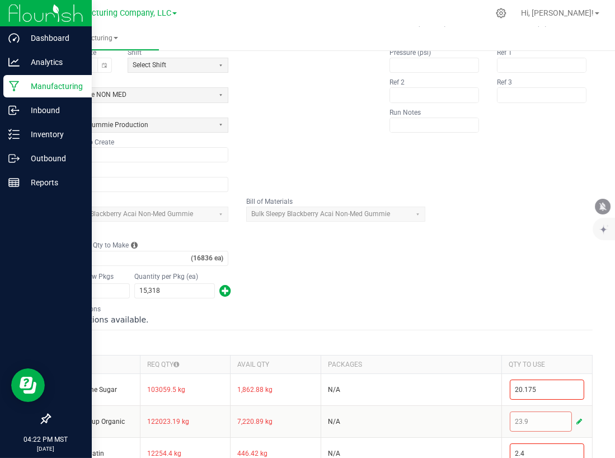
scroll to position [0, 0]
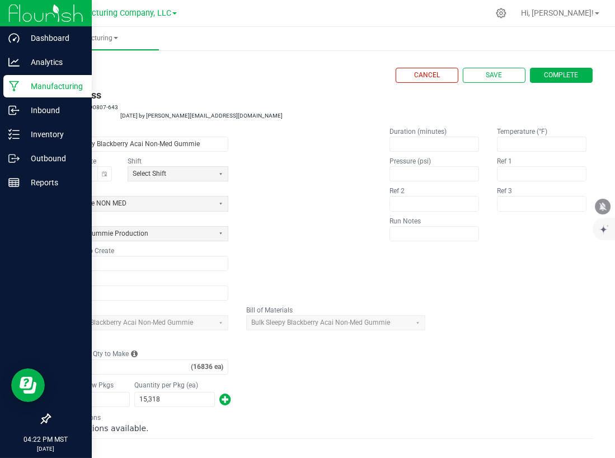
click at [73, 76] on link "< All Runs" at bounding box center [64, 76] width 30 height 8
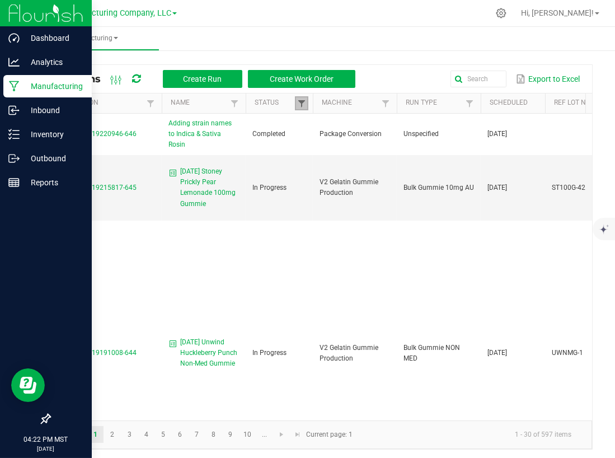
click at [303, 107] on span at bounding box center [301, 103] width 9 height 9
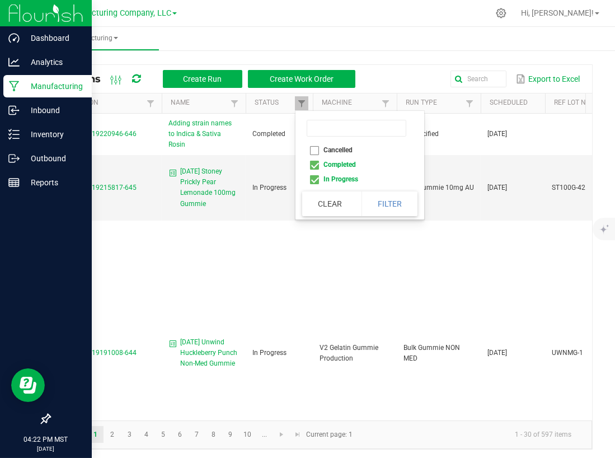
click at [332, 168] on li "Completed" at bounding box center [356, 164] width 109 height 15
checkbox input "false"
click at [376, 200] on button "Filter" at bounding box center [390, 203] width 56 height 25
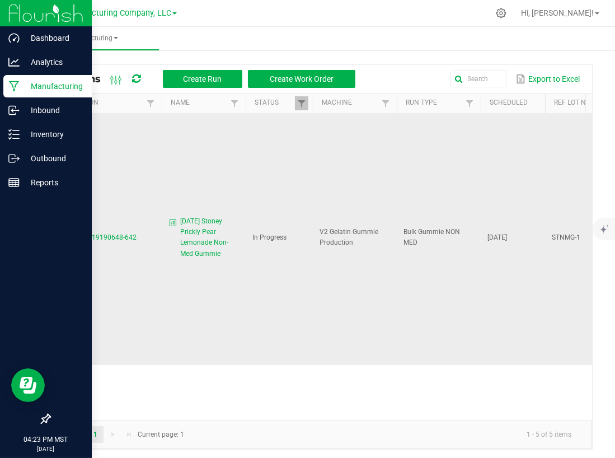
scroll to position [543, 0]
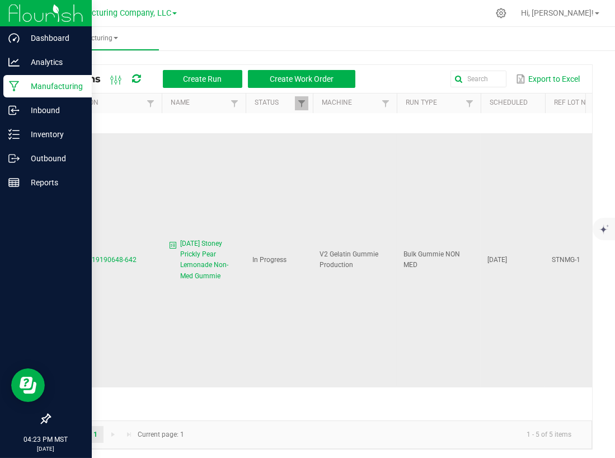
click at [103, 256] on span "MP-20250919190648-642" at bounding box center [97, 260] width 80 height 8
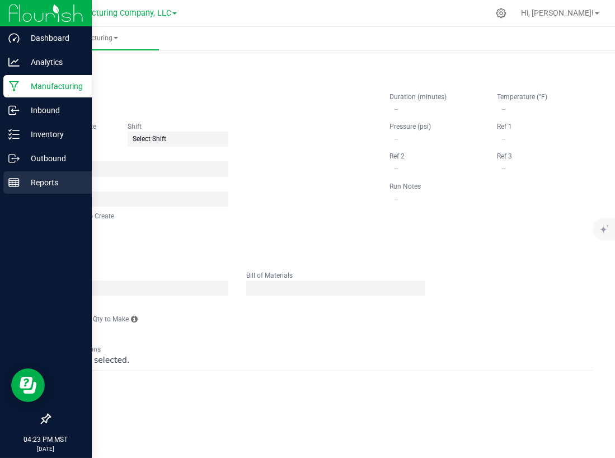
type input "[DATE] Stoney Prickly Pear Lemonade Non-Med Gummie"
type input "[DATE]"
type input "STNMG-1"
type input "0"
type input "3"
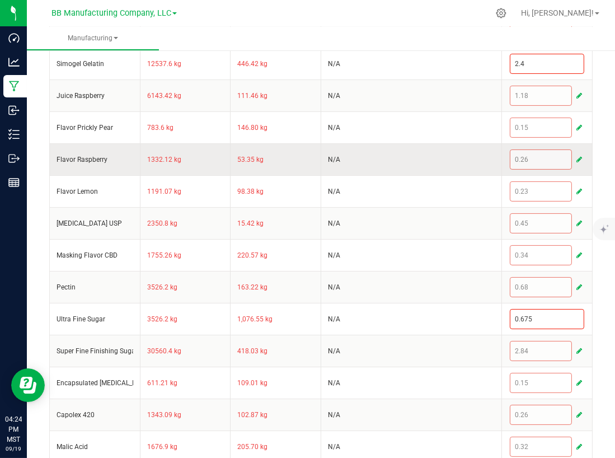
scroll to position [512, 0]
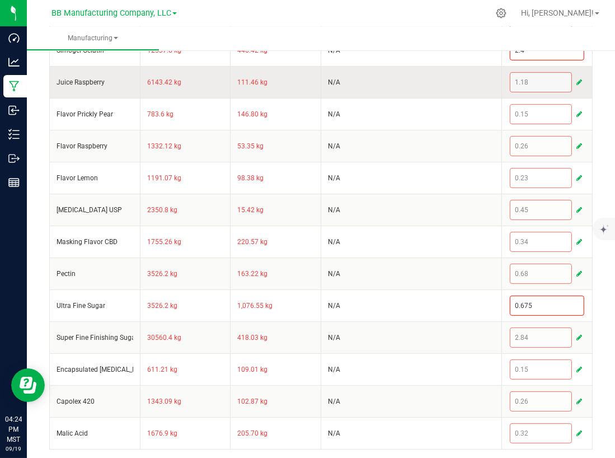
click at [577, 78] on span "button" at bounding box center [580, 82] width 6 height 9
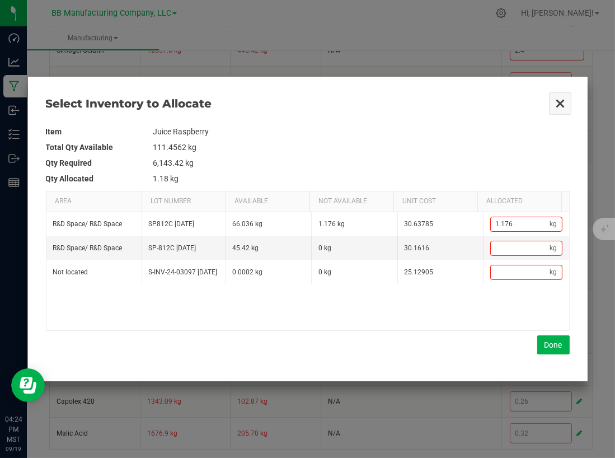
click at [554, 99] on button "Close" at bounding box center [561, 104] width 24 height 24
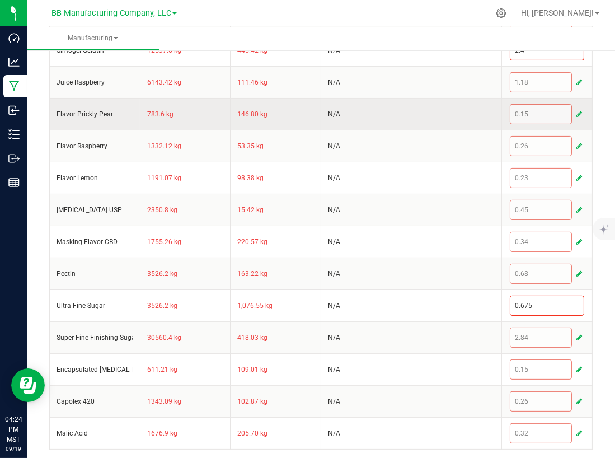
click at [577, 110] on span "button" at bounding box center [580, 114] width 6 height 9
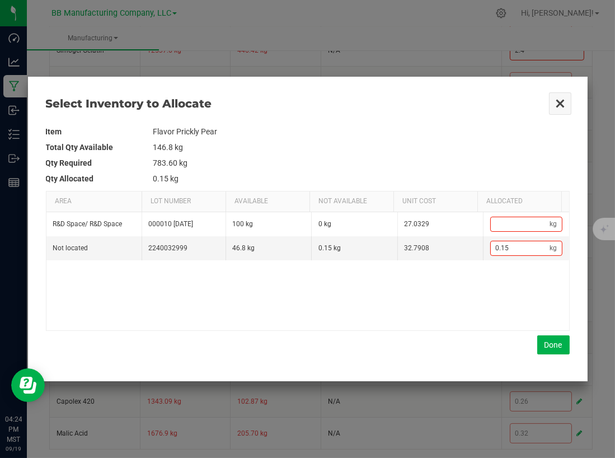
click at [555, 99] on button "Close" at bounding box center [561, 104] width 24 height 24
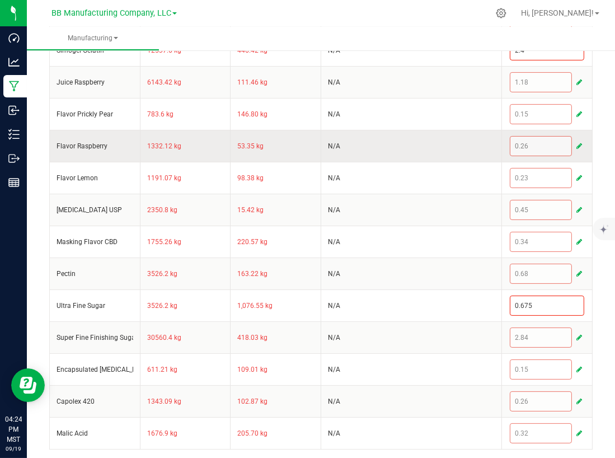
click at [577, 144] on span "button" at bounding box center [580, 146] width 6 height 9
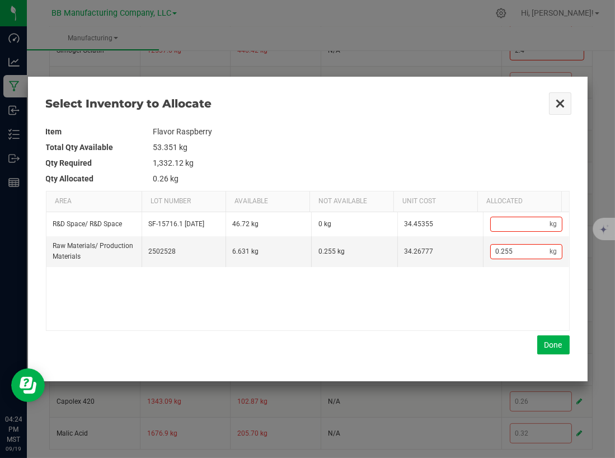
click at [557, 100] on button "Close" at bounding box center [561, 104] width 24 height 24
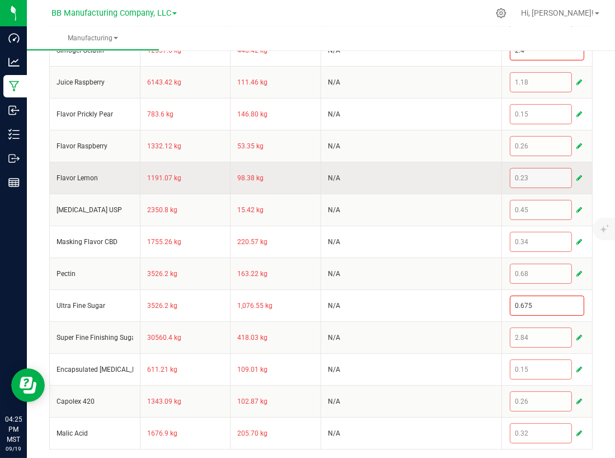
click at [577, 176] on span "button" at bounding box center [580, 178] width 6 height 9
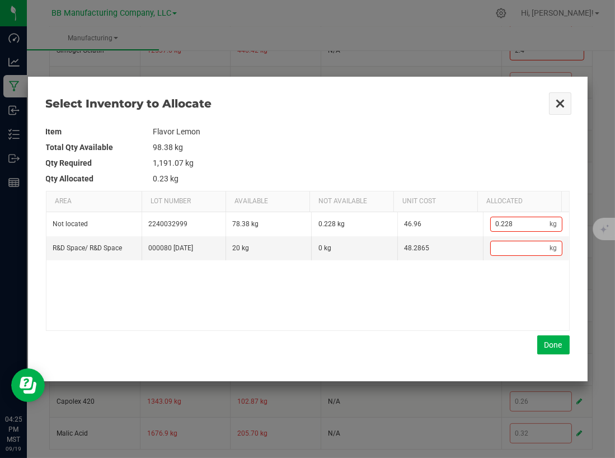
click at [561, 104] on button "Close" at bounding box center [561, 104] width 24 height 24
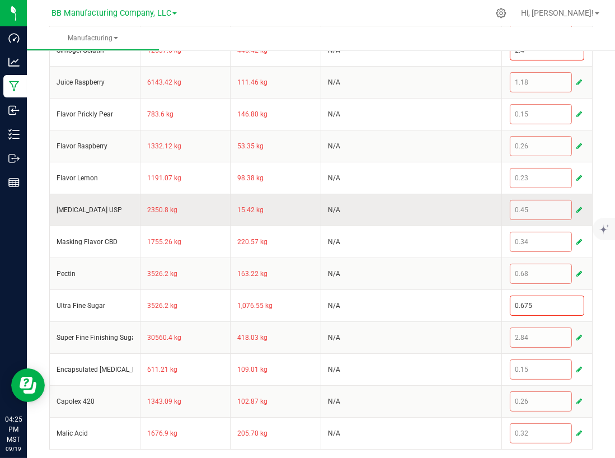
click at [577, 205] on span "button" at bounding box center [580, 209] width 6 height 9
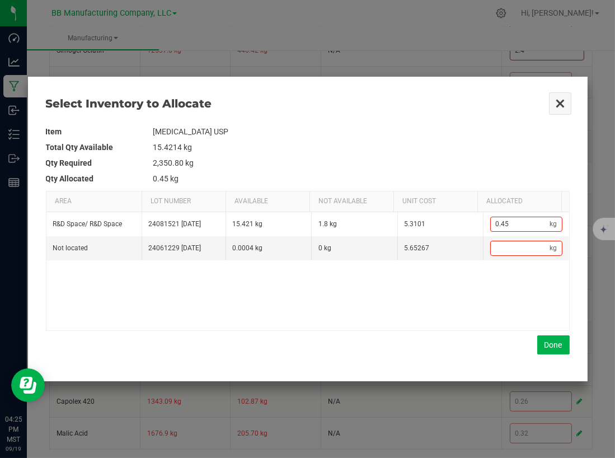
click at [558, 96] on button "Close" at bounding box center [561, 104] width 24 height 24
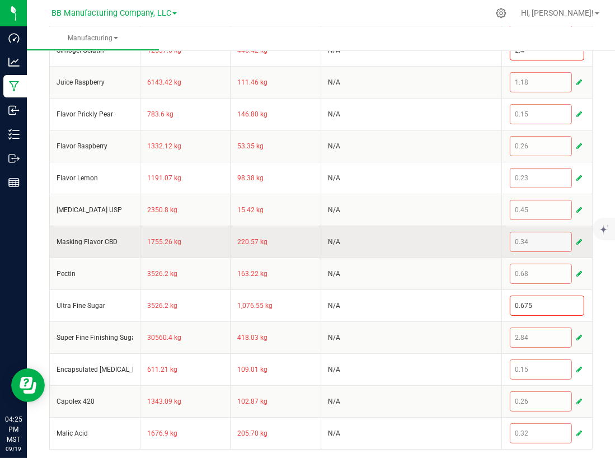
click at [577, 240] on span "button" at bounding box center [580, 241] width 6 height 9
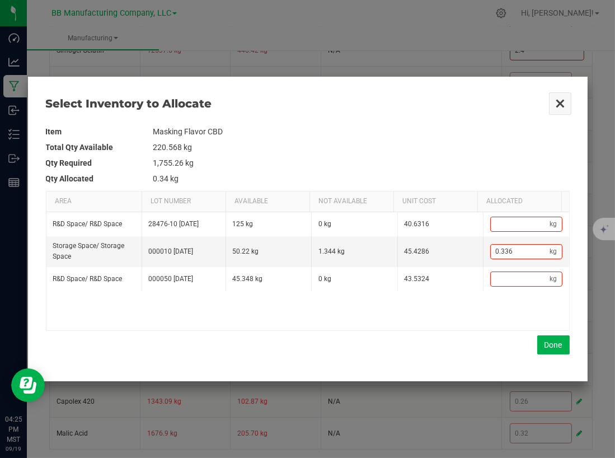
click at [560, 98] on button "Close" at bounding box center [561, 104] width 24 height 24
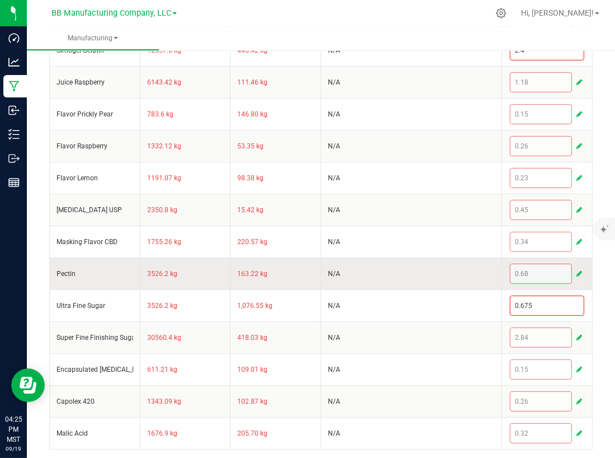
click at [577, 269] on span "button" at bounding box center [580, 273] width 6 height 9
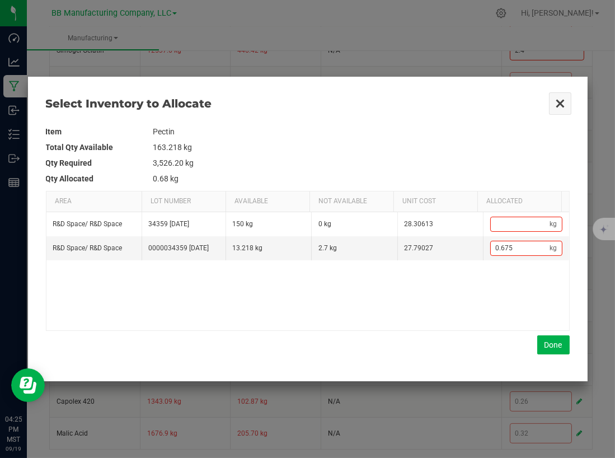
click at [565, 98] on button "Close" at bounding box center [561, 104] width 24 height 24
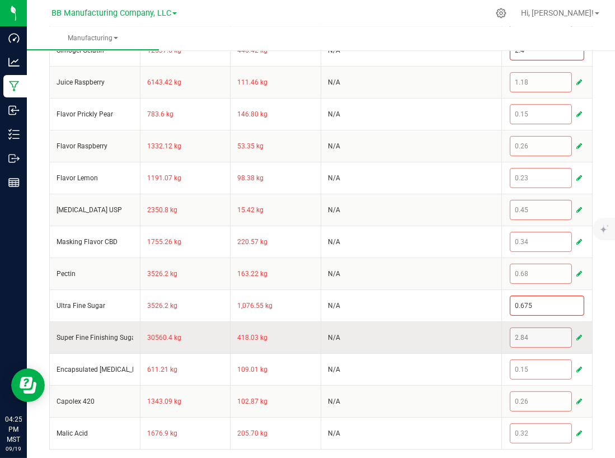
click at [577, 333] on span "button" at bounding box center [580, 337] width 6 height 9
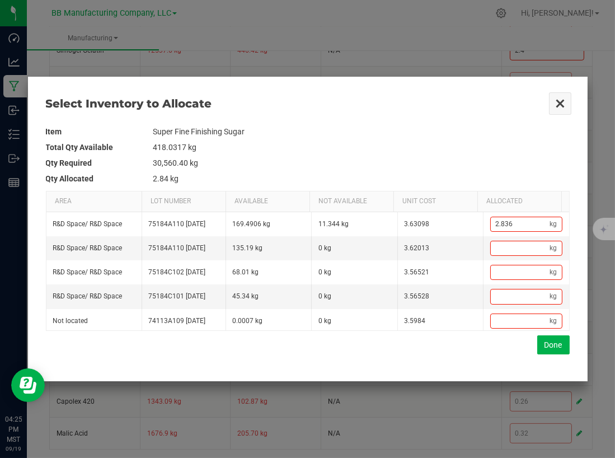
click at [557, 101] on button "Close" at bounding box center [561, 104] width 24 height 24
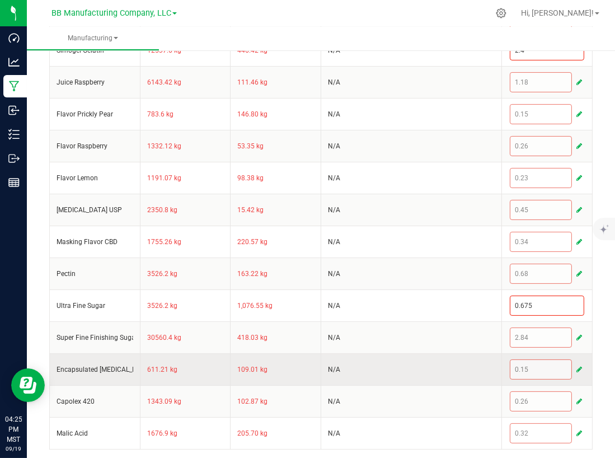
click at [577, 366] on span "button" at bounding box center [580, 369] width 6 height 9
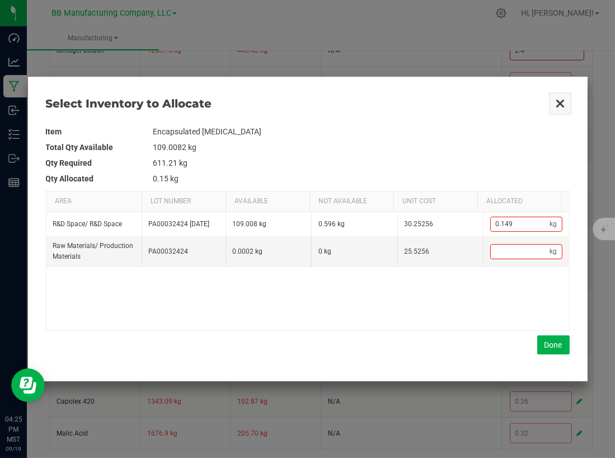
click at [555, 103] on button "Close" at bounding box center [561, 104] width 24 height 24
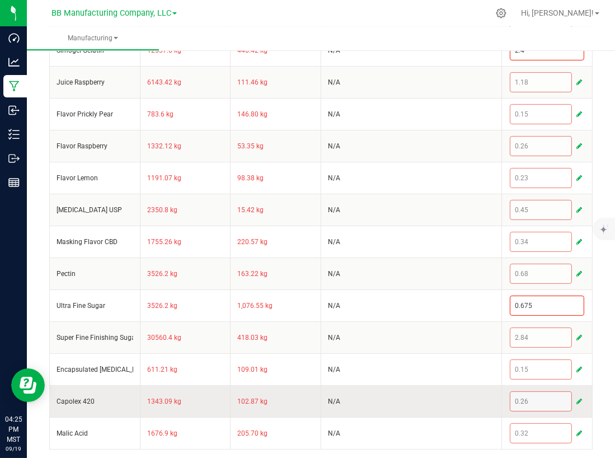
click at [577, 398] on span "button" at bounding box center [580, 401] width 6 height 9
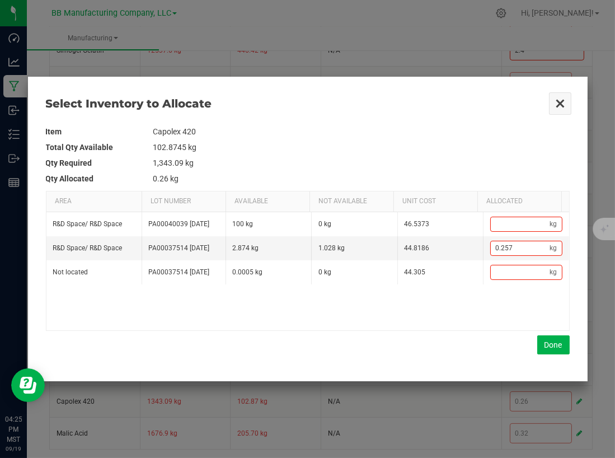
click at [570, 100] on button "Close" at bounding box center [561, 104] width 24 height 24
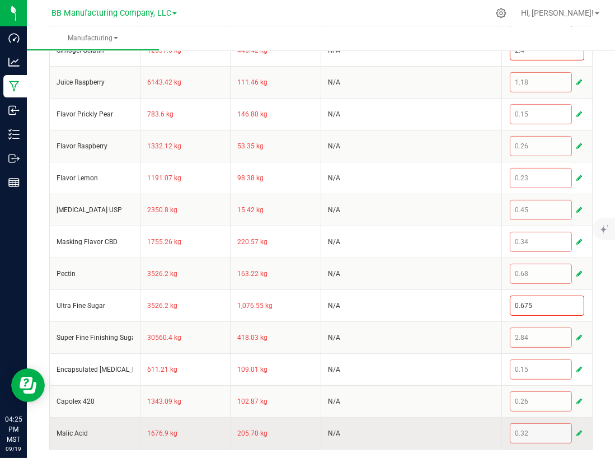
click at [577, 432] on span "button" at bounding box center [580, 433] width 6 height 9
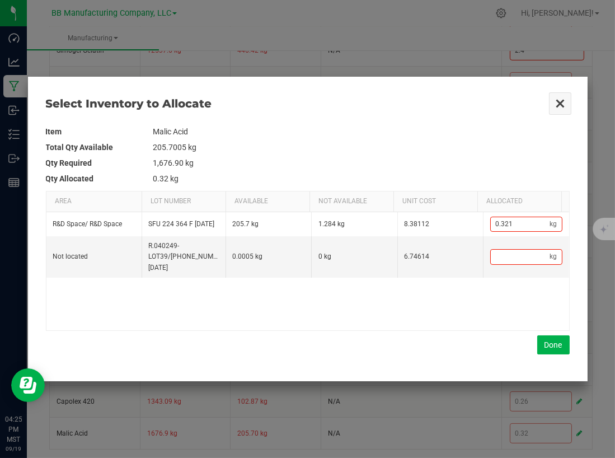
click at [560, 102] on button "Close" at bounding box center [561, 104] width 24 height 24
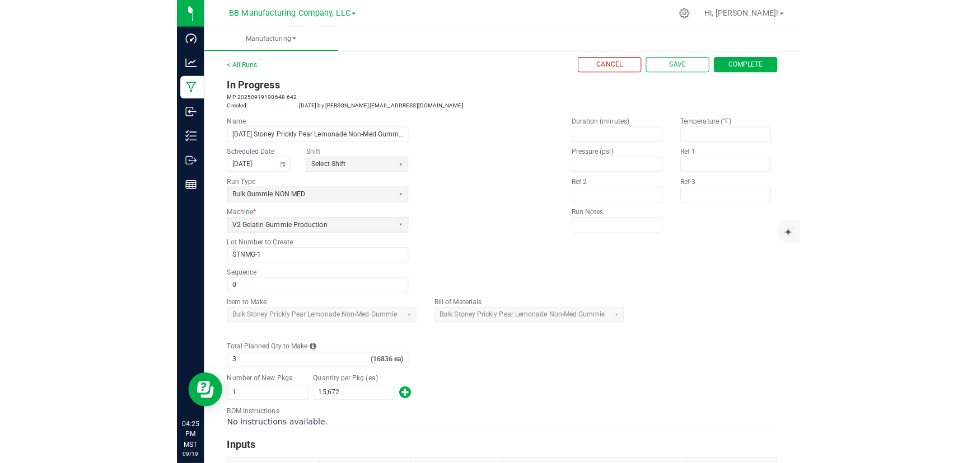
scroll to position [0, 0]
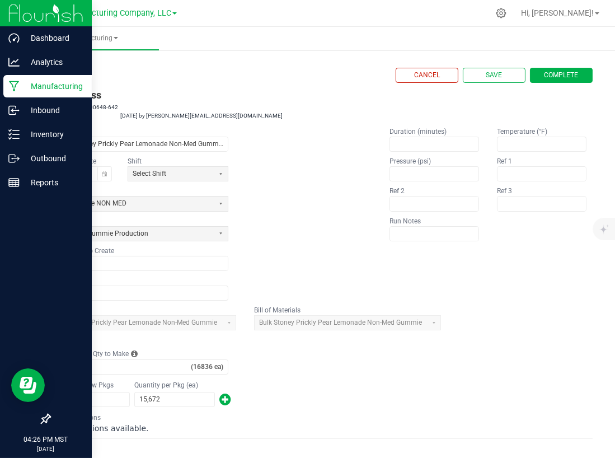
click at [48, 85] on p "Manufacturing" at bounding box center [53, 85] width 67 height 13
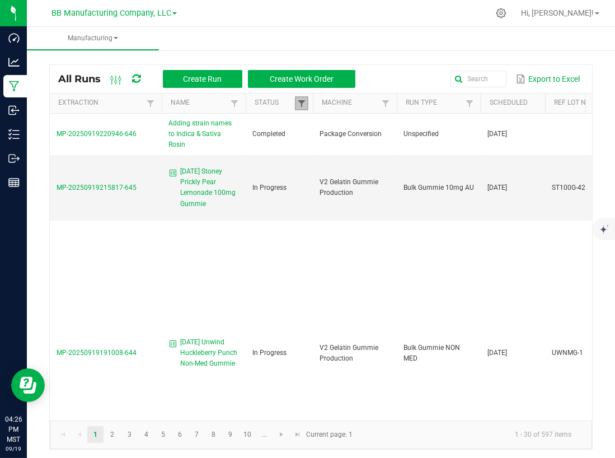
click at [306, 99] on span at bounding box center [301, 103] width 9 height 9
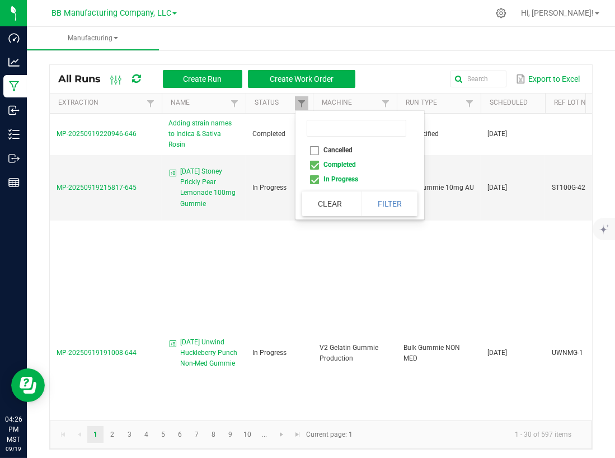
click at [315, 162] on li "Completed" at bounding box center [356, 164] width 109 height 15
checkbox input "false"
click at [390, 203] on button "Filter" at bounding box center [390, 203] width 56 height 25
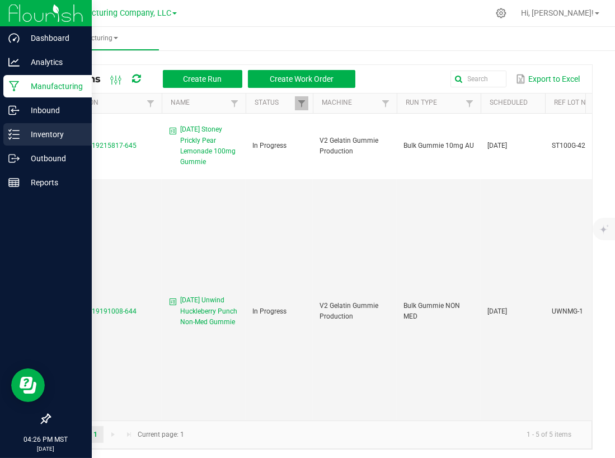
click at [39, 131] on p "Inventory" at bounding box center [53, 134] width 67 height 13
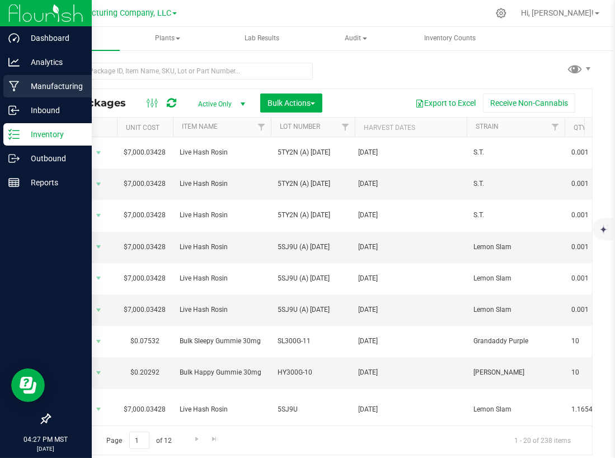
click at [45, 81] on p "Manufacturing" at bounding box center [53, 85] width 67 height 13
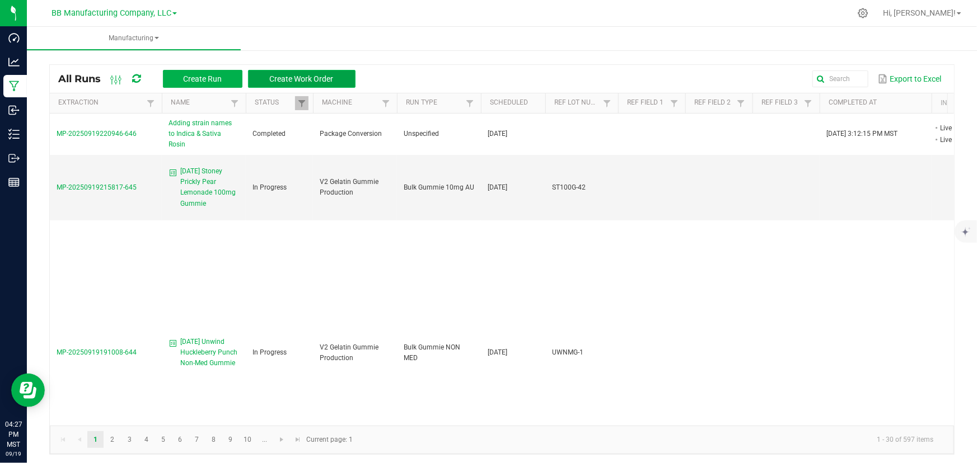
click at [329, 76] on span "Create Work Order" at bounding box center [302, 78] width 64 height 9
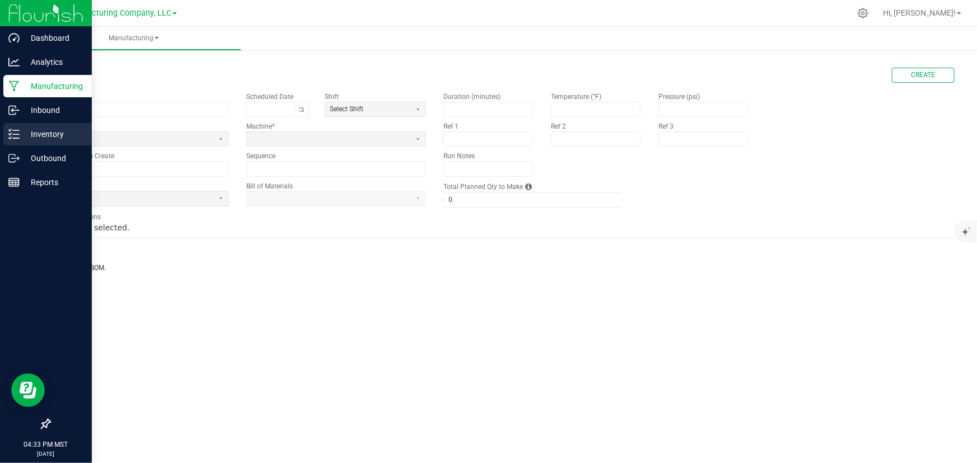
click at [34, 132] on p "Inventory" at bounding box center [53, 134] width 67 height 13
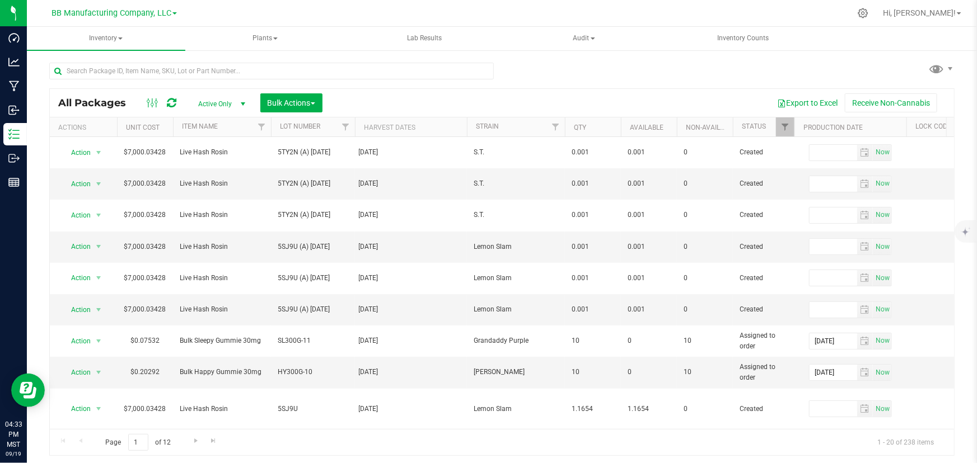
click at [626, 74] on div "All Packages Active Only Active Only Lab Samples Locked All Bulk Actions Add to…" at bounding box center [501, 254] width 905 height 404
click at [950, 12] on span "Hi, [PERSON_NAME]!" at bounding box center [919, 12] width 73 height 9
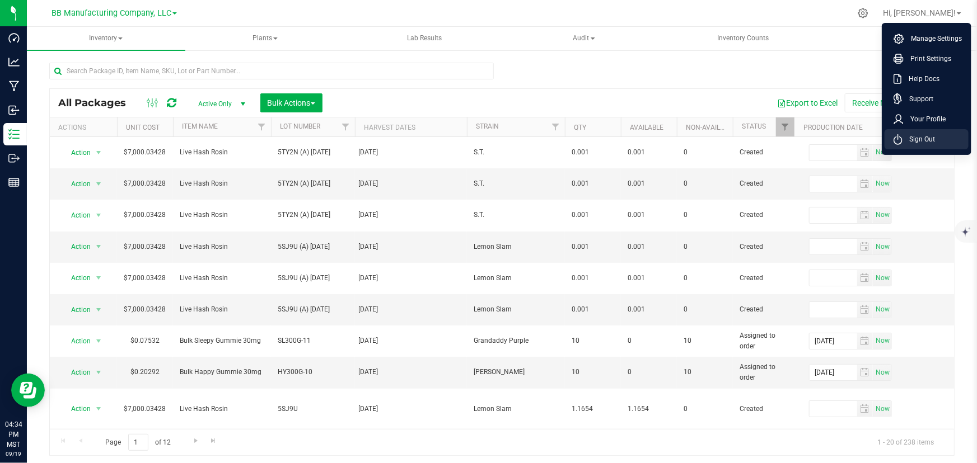
click at [907, 135] on span "Sign Out" at bounding box center [918, 139] width 32 height 11
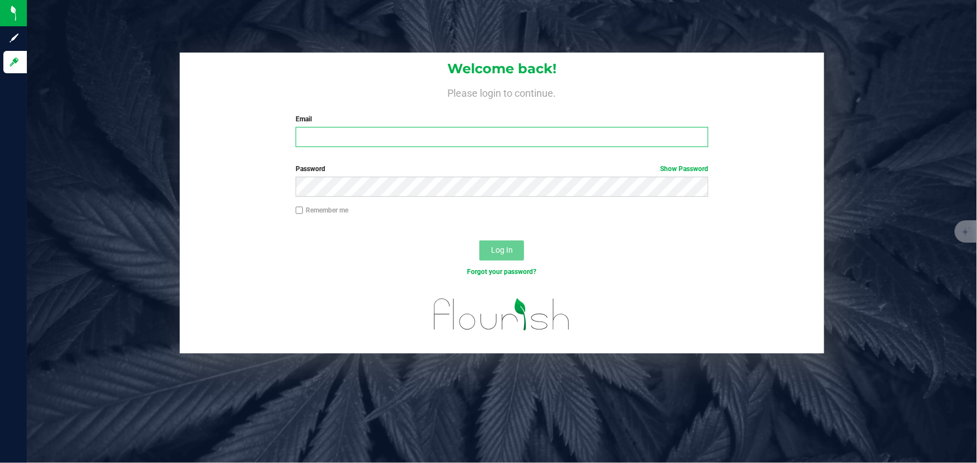
type input "[PERSON_NAME][EMAIL_ADDRESS][DOMAIN_NAME]"
